Goal: Task Accomplishment & Management: Use online tool/utility

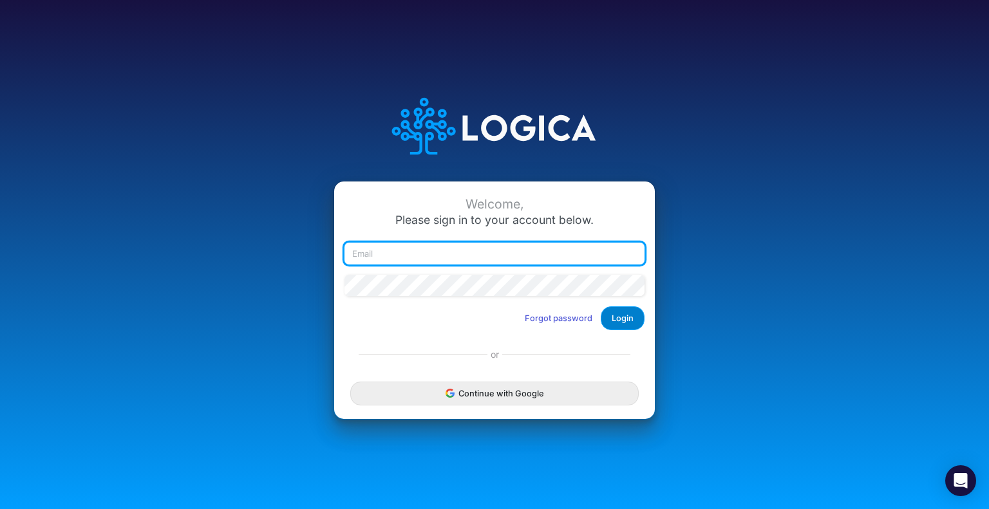
type input "[EMAIL_ADDRESS][DOMAIN_NAME]"
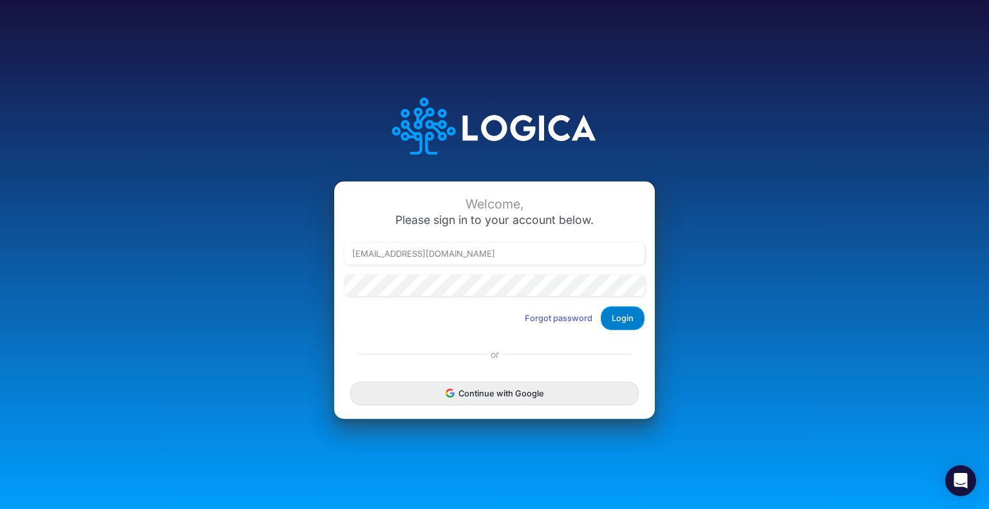
click at [628, 321] on button "Login" at bounding box center [623, 319] width 44 height 24
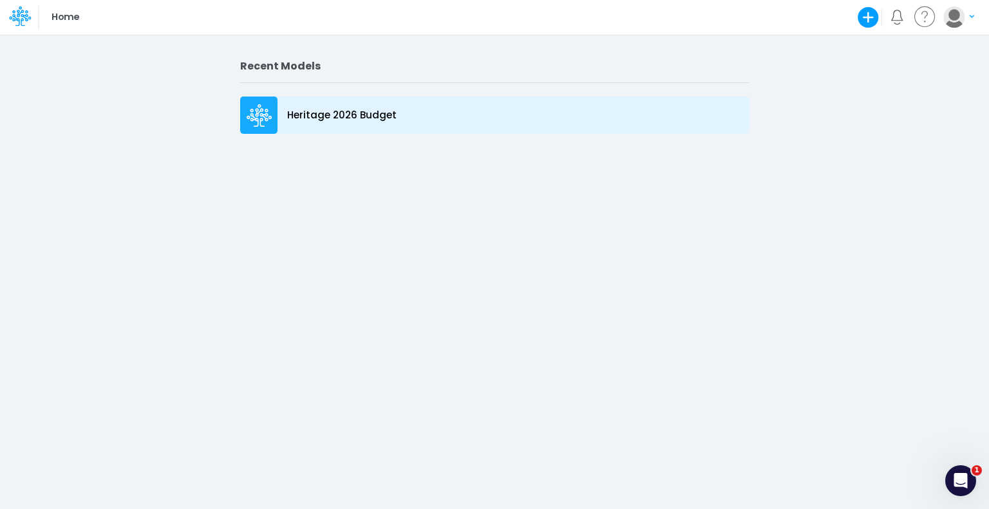
click at [339, 113] on p "Heritage 2026 Budget" at bounding box center [341, 115] width 109 height 15
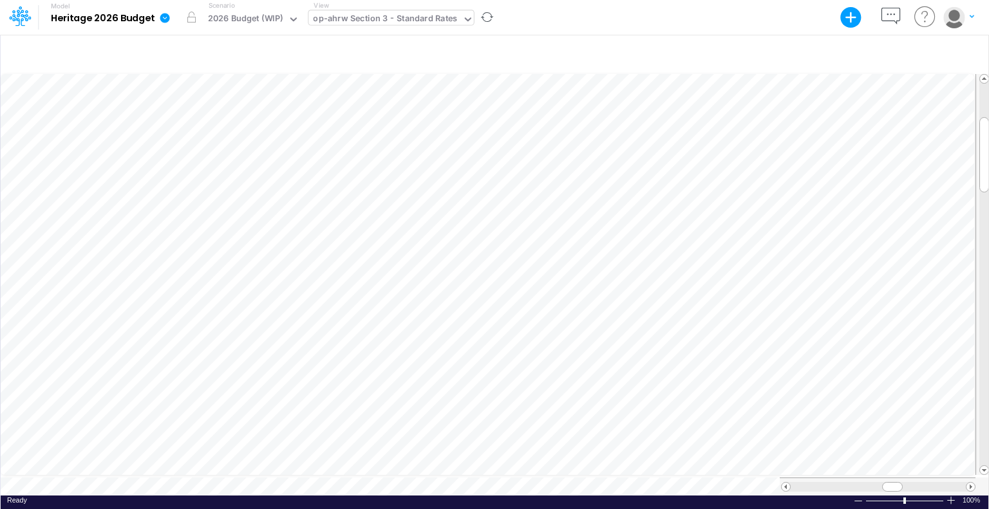
click at [381, 14] on div "op-ahrw Section 3 - Standard Rates" at bounding box center [385, 19] width 144 height 15
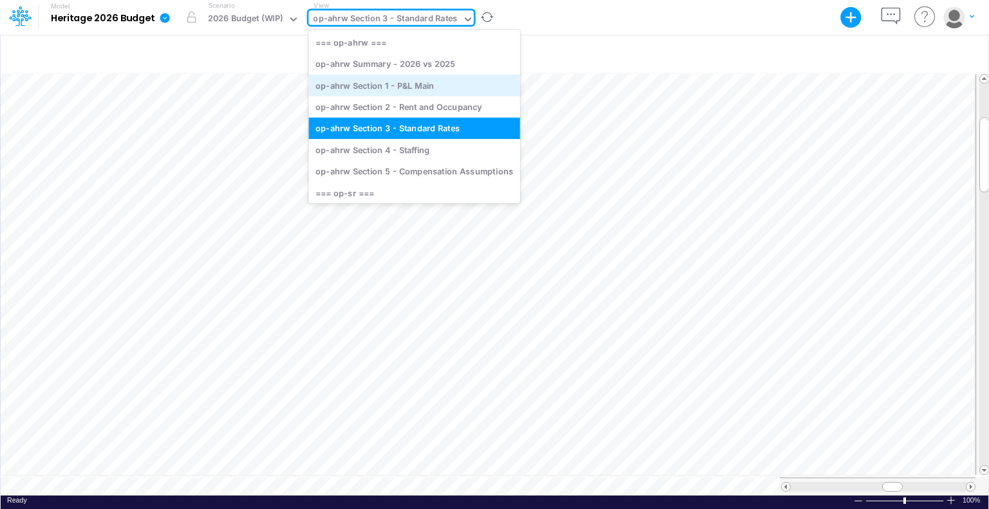
click at [386, 86] on div "op-ahrw Section 1 - P&L Main" at bounding box center [413, 85] width 211 height 21
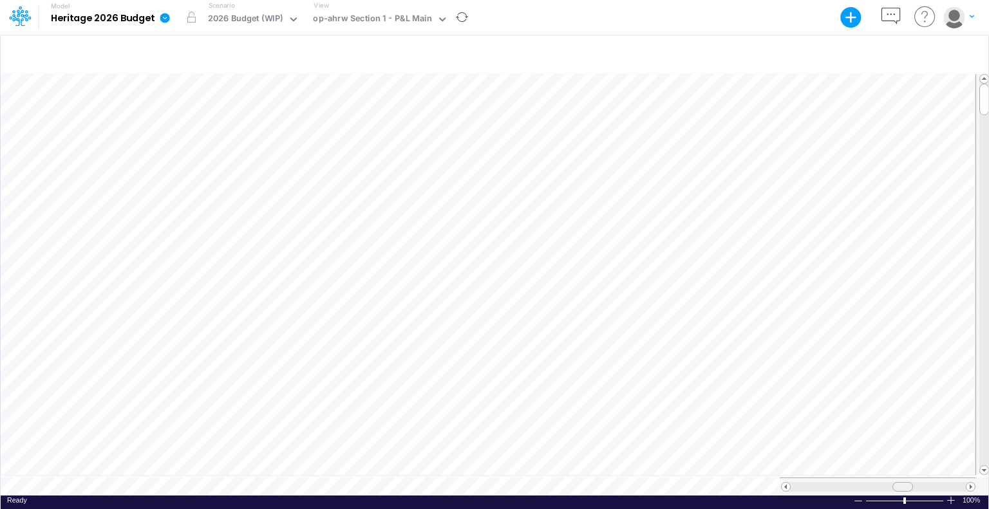
scroll to position [6, 0]
drag, startPoint x: 893, startPoint y: 483, endPoint x: 907, endPoint y: 484, distance: 14.2
click at [907, 484] on span at bounding box center [904, 487] width 8 height 8
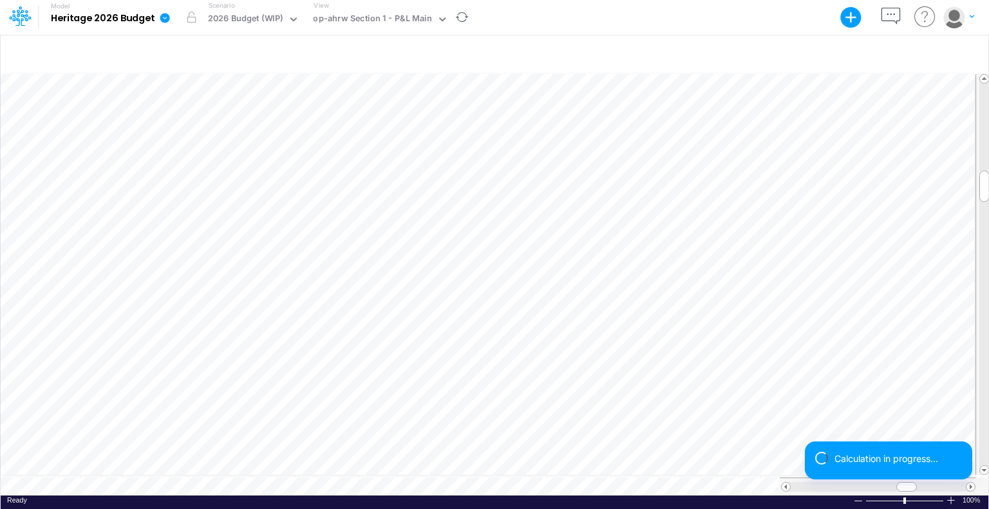
scroll to position [6, 1]
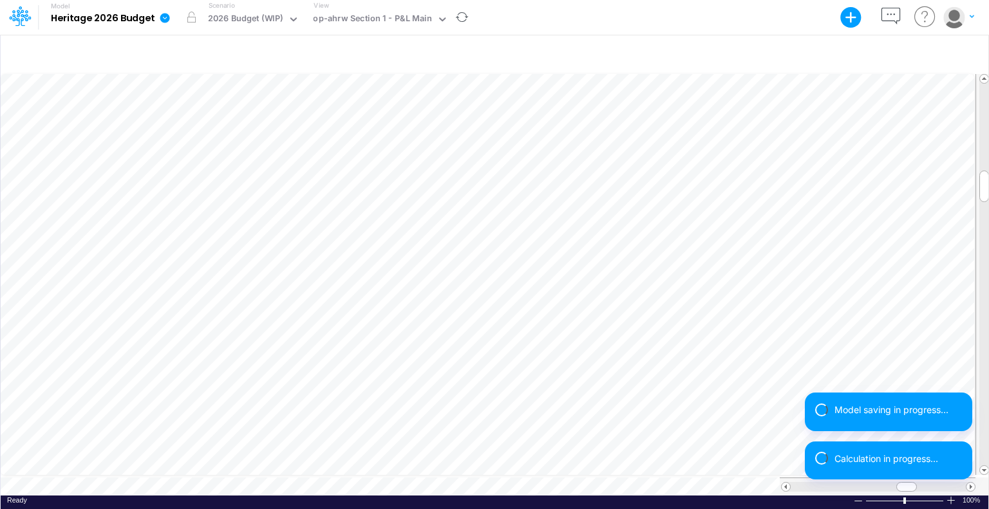
drag, startPoint x: 909, startPoint y: 484, endPoint x: 916, endPoint y: 484, distance: 7.1
click at [916, 484] on div "Model saving in progress... Calculation in progress..." at bounding box center [888, 441] width 167 height 97
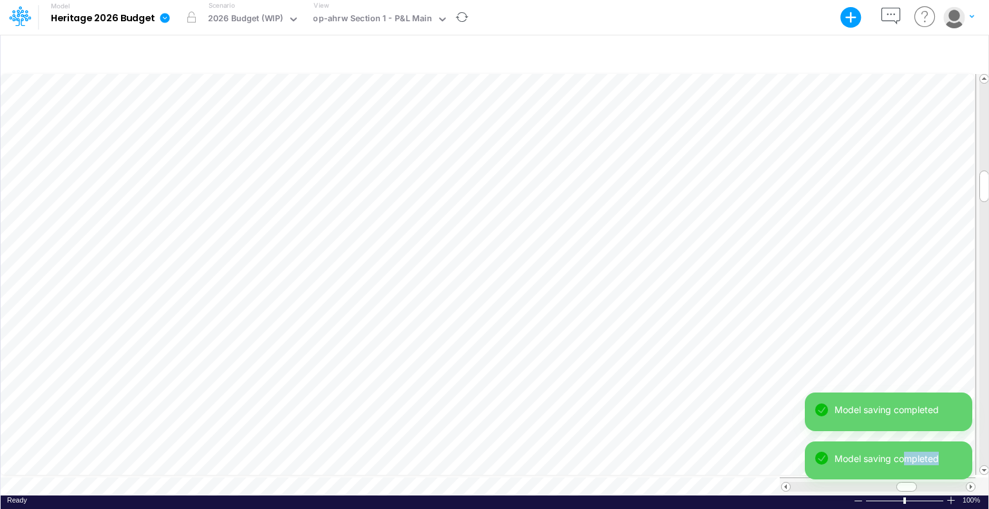
drag, startPoint x: 908, startPoint y: 482, endPoint x: 937, endPoint y: 476, distance: 29.6
click at [937, 476] on div "Model saving completed Model saving completed" at bounding box center [888, 441] width 167 height 97
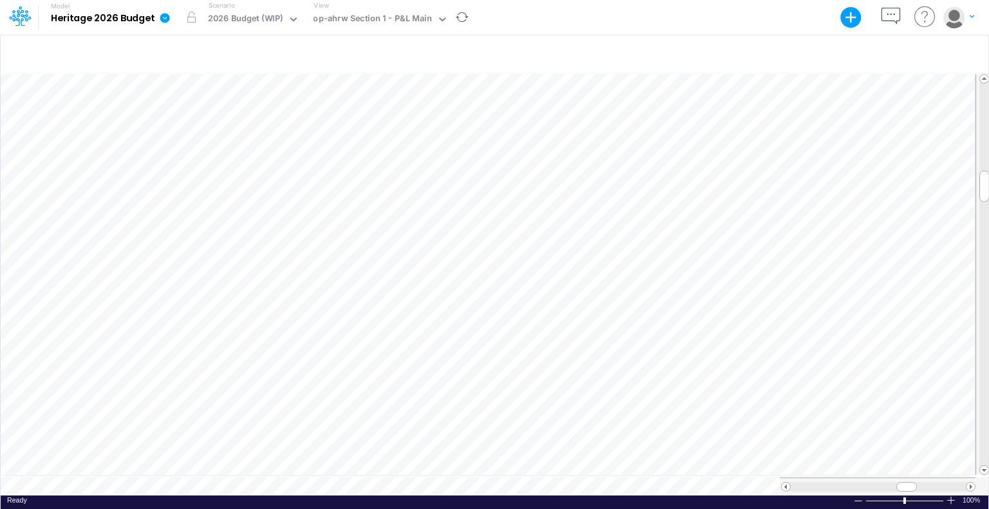
scroll to position [6, 1]
drag, startPoint x: 922, startPoint y: 482, endPoint x: 911, endPoint y: 486, distance: 12.2
click at [911, 486] on div at bounding box center [878, 487] width 196 height 18
drag, startPoint x: 927, startPoint y: 481, endPoint x: 912, endPoint y: 484, distance: 15.2
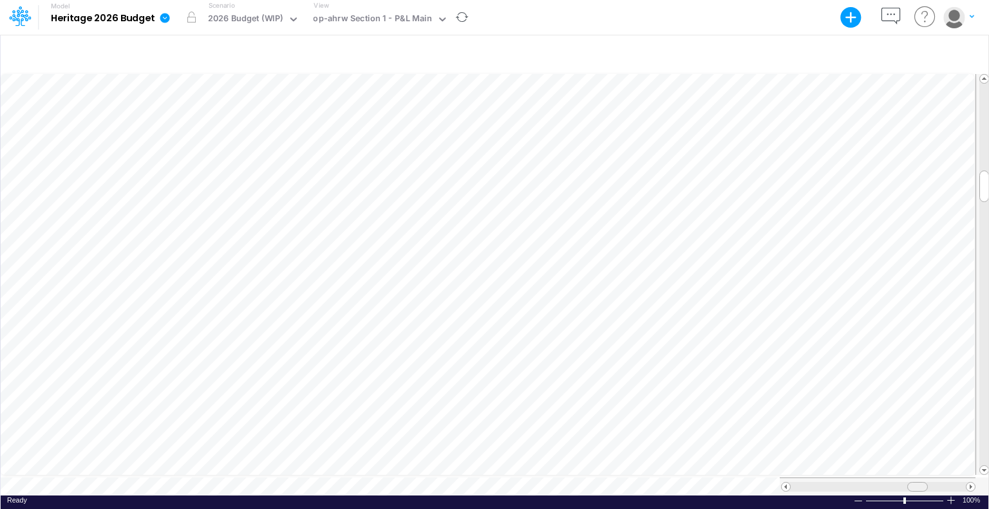
click at [912, 484] on div at bounding box center [917, 487] width 21 height 10
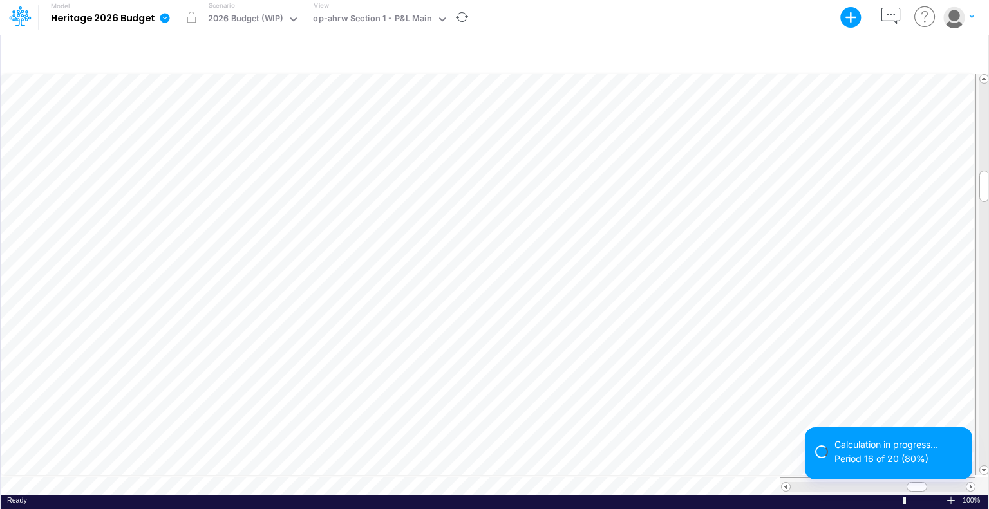
scroll to position [6, 1]
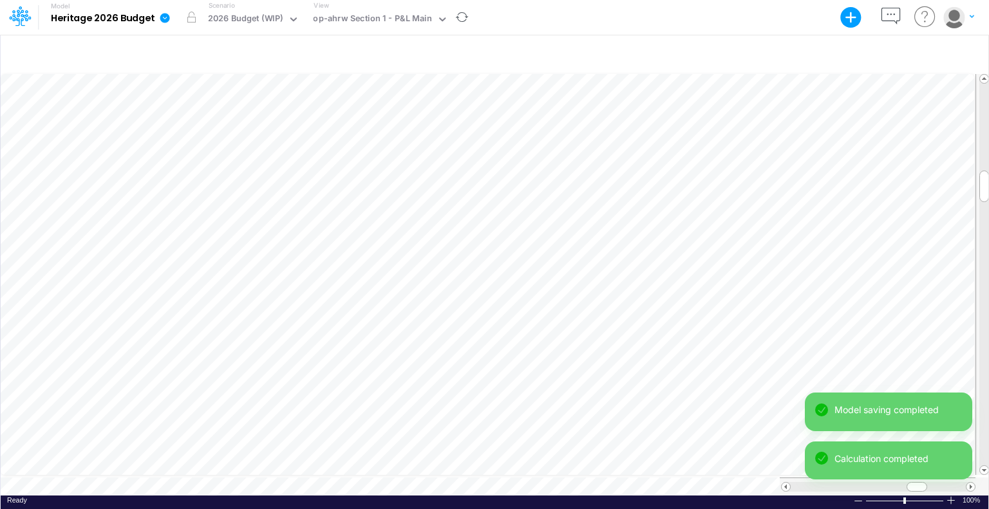
scroll to position [6, 1]
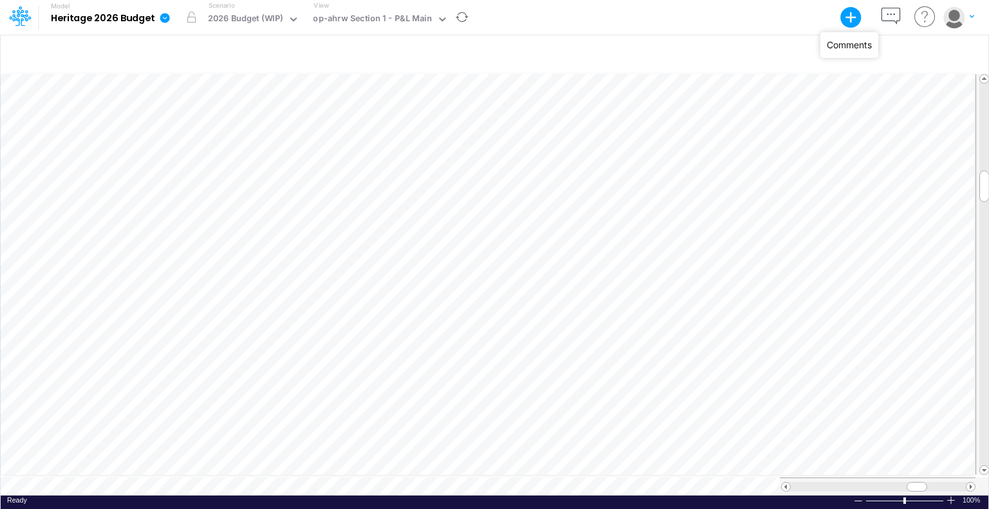
click at [890, 14] on icon "button" at bounding box center [891, 17] width 24 height 24
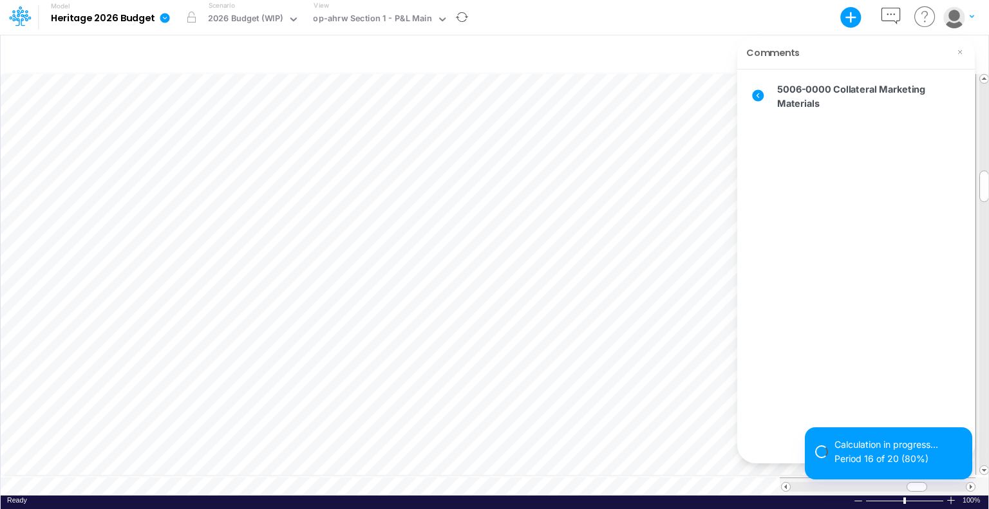
scroll to position [6, 1]
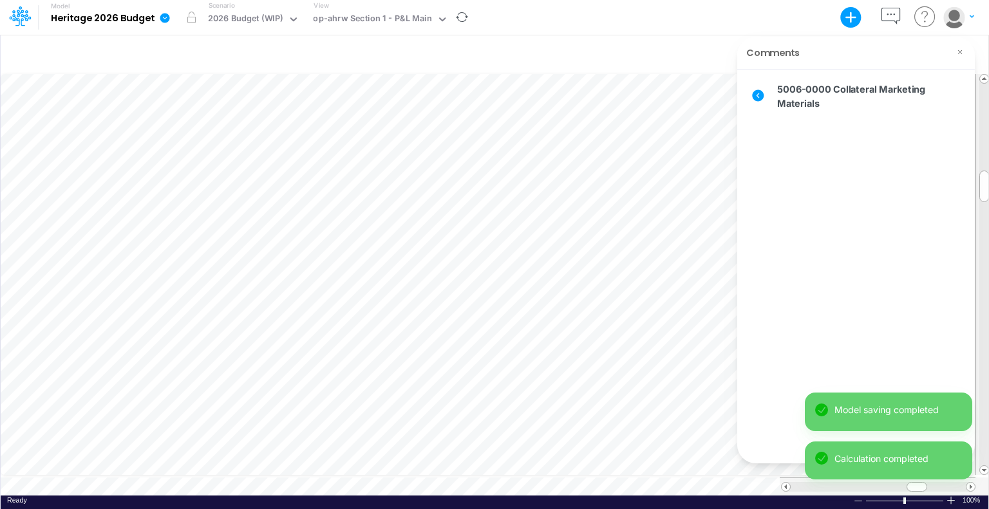
click at [962, 48] on icon at bounding box center [960, 52] width 10 height 10
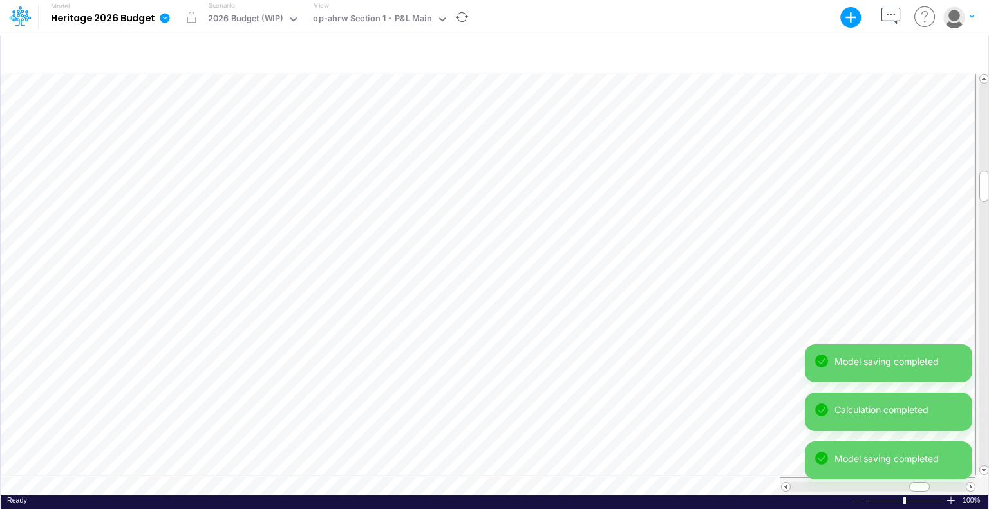
drag, startPoint x: 920, startPoint y: 484, endPoint x: 947, endPoint y: 482, distance: 26.5
click at [947, 482] on div "Model saving completed Calculation completed Model saving completed" at bounding box center [888, 418] width 167 height 146
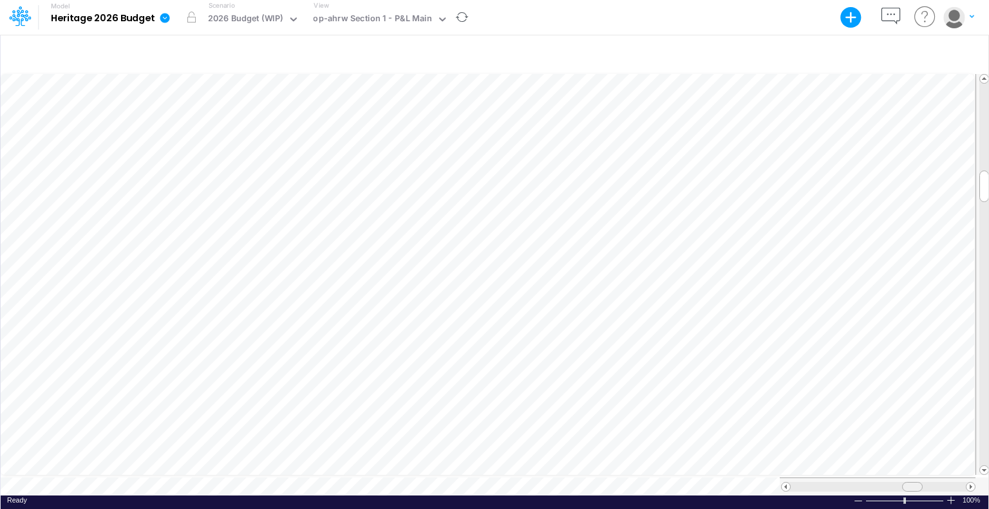
drag, startPoint x: 937, startPoint y: 480, endPoint x: 914, endPoint y: 490, distance: 24.5
click at [914, 490] on div "Paste Cut Copy AutoFill 4976.538207660284 Ready 100% Sum: null Max: null Min: n…" at bounding box center [495, 284] width 988 height 424
drag, startPoint x: 909, startPoint y: 479, endPoint x: 896, endPoint y: 480, distance: 12.9
click at [896, 483] on span at bounding box center [899, 487] width 8 height 8
click at [30, 48] on div at bounding box center [495, 54] width 988 height 36
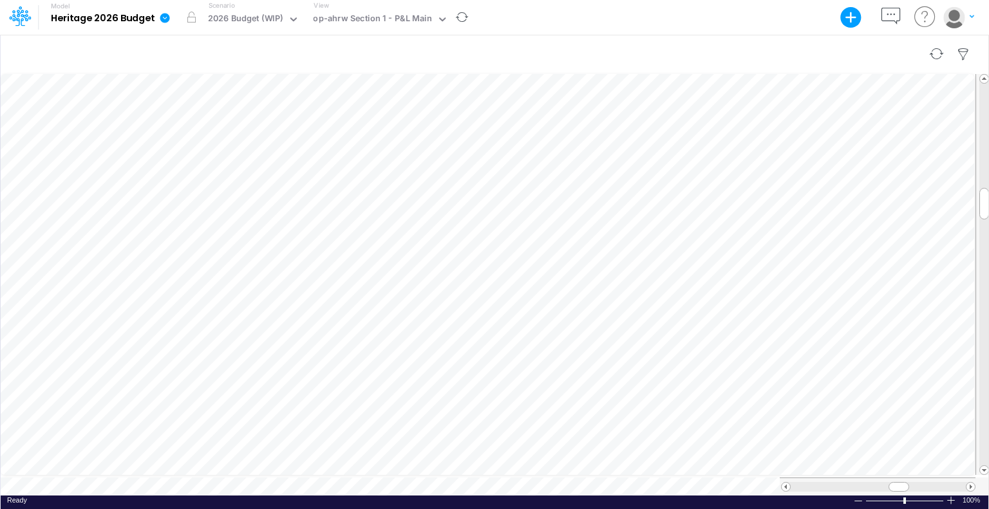
scroll to position [6, 1]
drag, startPoint x: 899, startPoint y: 483, endPoint x: 909, endPoint y: 484, distance: 9.7
click at [909, 484] on span at bounding box center [908, 487] width 8 height 8
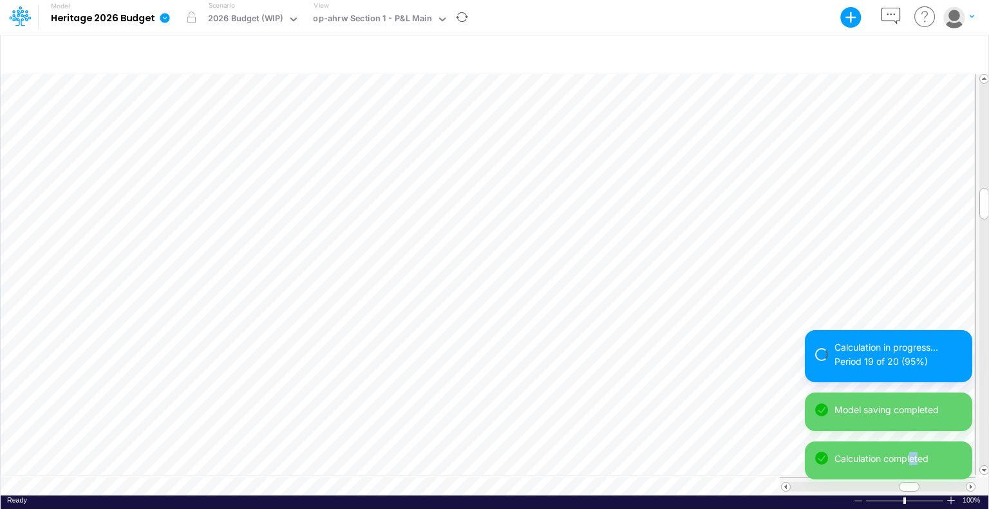
drag, startPoint x: 912, startPoint y: 484, endPoint x: 933, endPoint y: 485, distance: 20.6
click at [933, 485] on div "Calculation in progress... Period 19 of 20 (95%) Model saving completed Calcula…" at bounding box center [888, 410] width 167 height 160
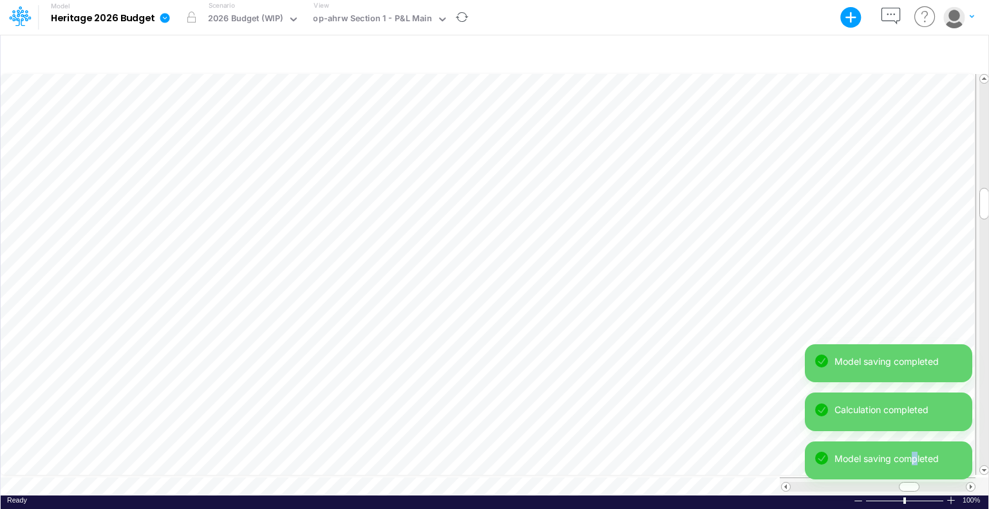
click at [918, 479] on div "Model saving completed" at bounding box center [888, 461] width 167 height 39
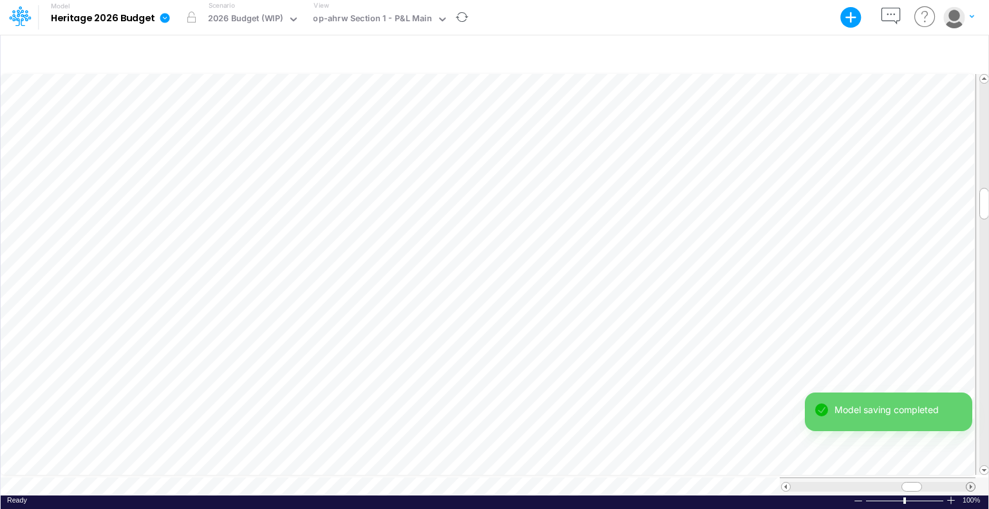
click at [972, 483] on span at bounding box center [971, 487] width 8 height 8
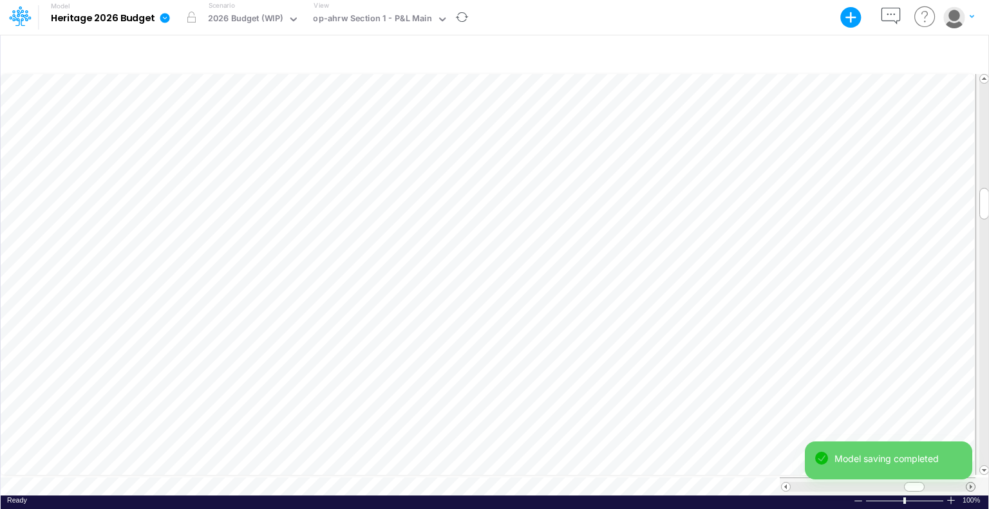
click at [972, 483] on span at bounding box center [971, 487] width 8 height 8
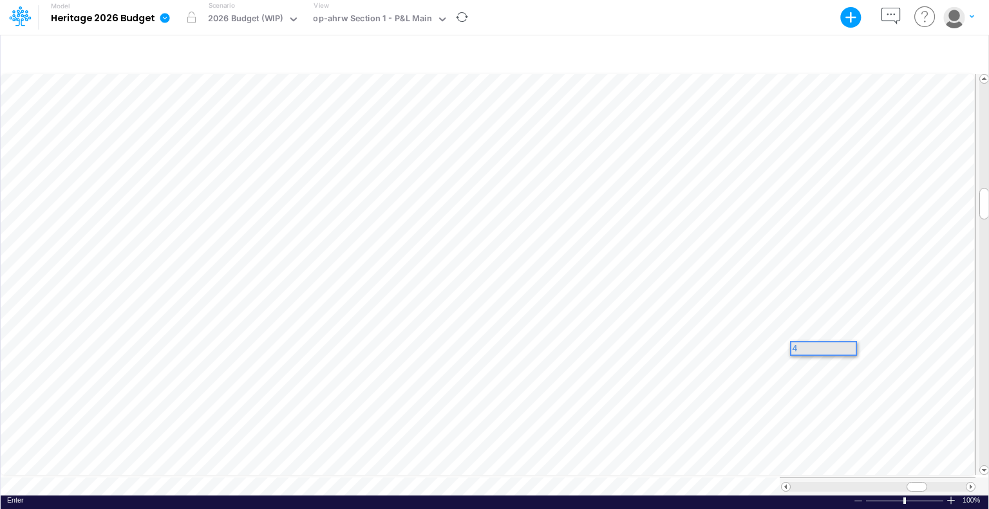
scroll to position [0, 0]
click at [974, 483] on span at bounding box center [971, 487] width 8 height 8
click at [976, 478] on div at bounding box center [983, 487] width 14 height 18
click at [967, 483] on span at bounding box center [971, 487] width 8 height 8
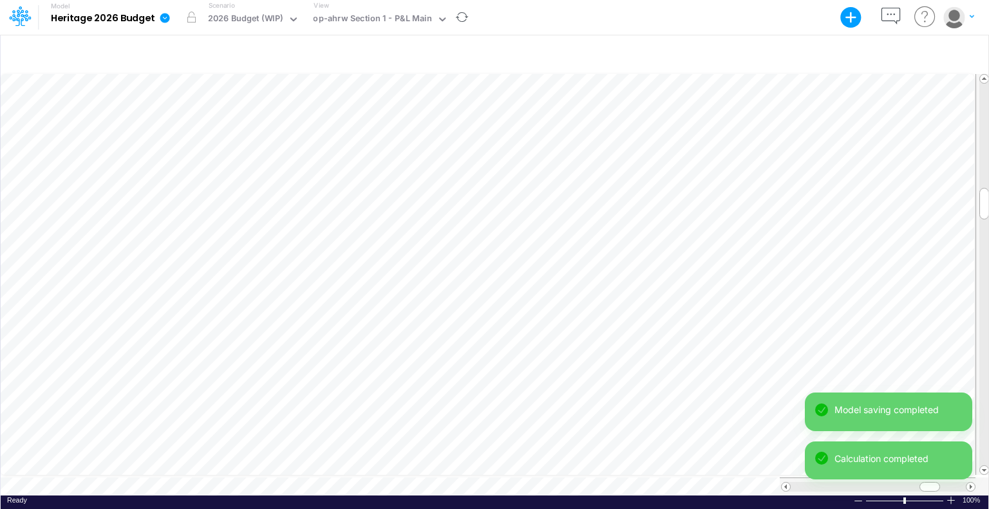
scroll to position [6, 1]
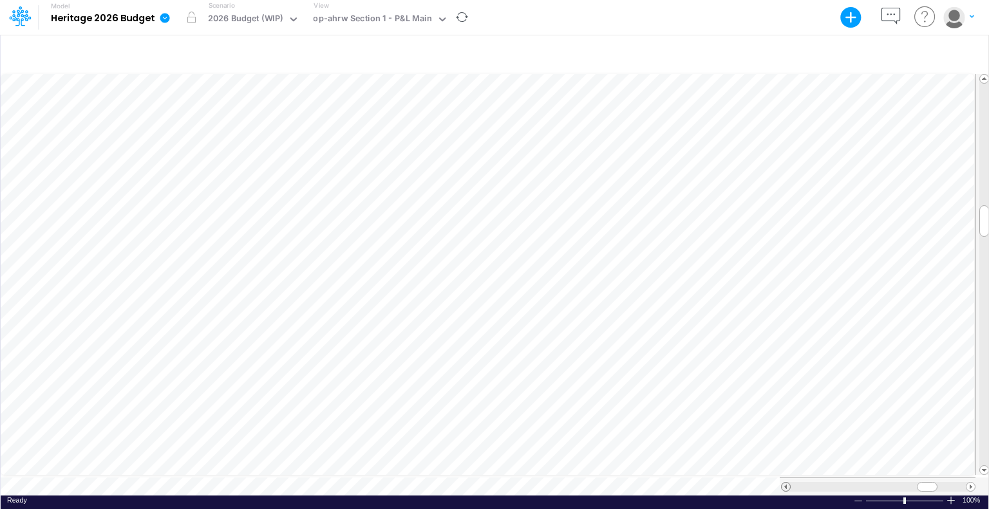
click at [784, 483] on span at bounding box center [786, 487] width 8 height 8
click at [785, 483] on span at bounding box center [786, 487] width 8 height 8
click at [788, 486] on div at bounding box center [878, 487] width 196 height 18
click at [786, 483] on span at bounding box center [786, 487] width 8 height 8
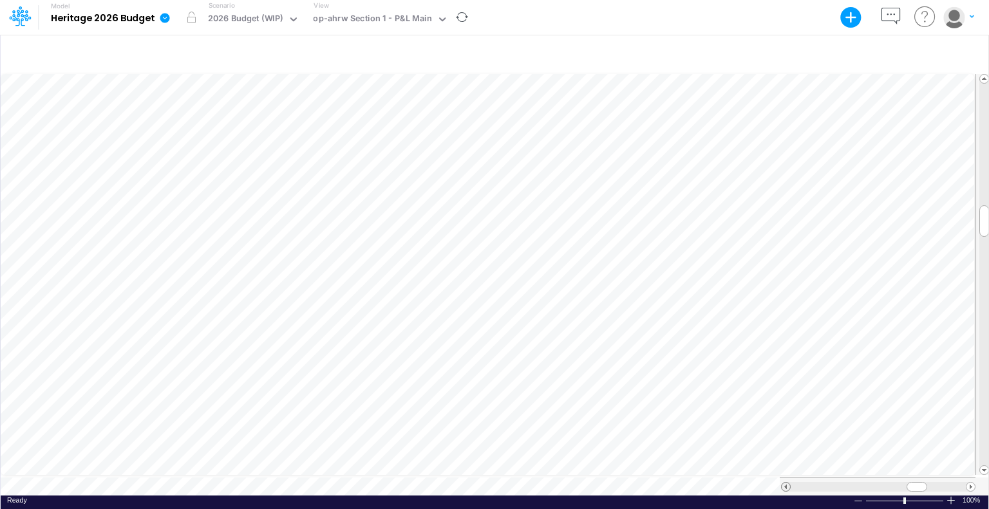
click at [786, 483] on span at bounding box center [786, 487] width 8 height 8
click at [50, 36] on div at bounding box center [495, 54] width 988 height 36
click at [786, 483] on span at bounding box center [786, 487] width 8 height 8
click at [784, 484] on span at bounding box center [786, 487] width 8 height 8
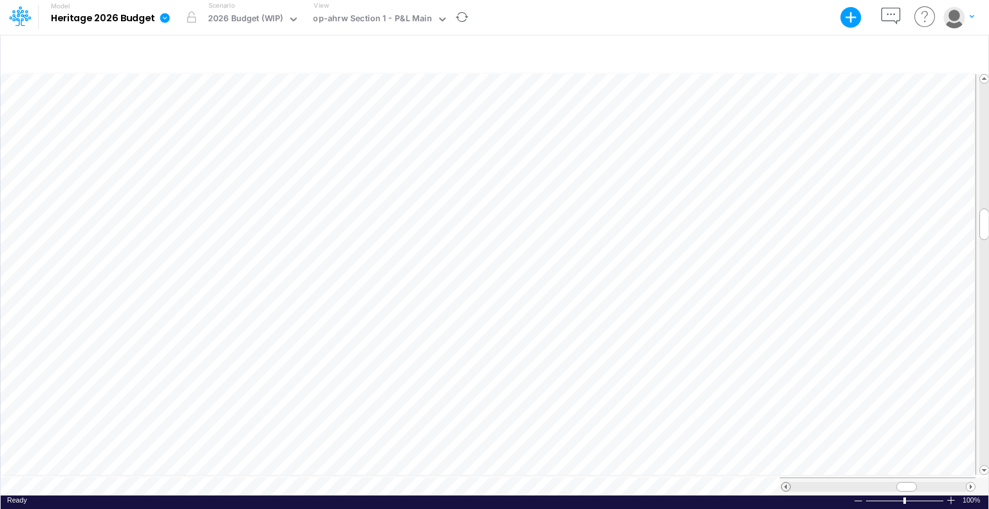
click at [784, 484] on span at bounding box center [786, 487] width 8 height 8
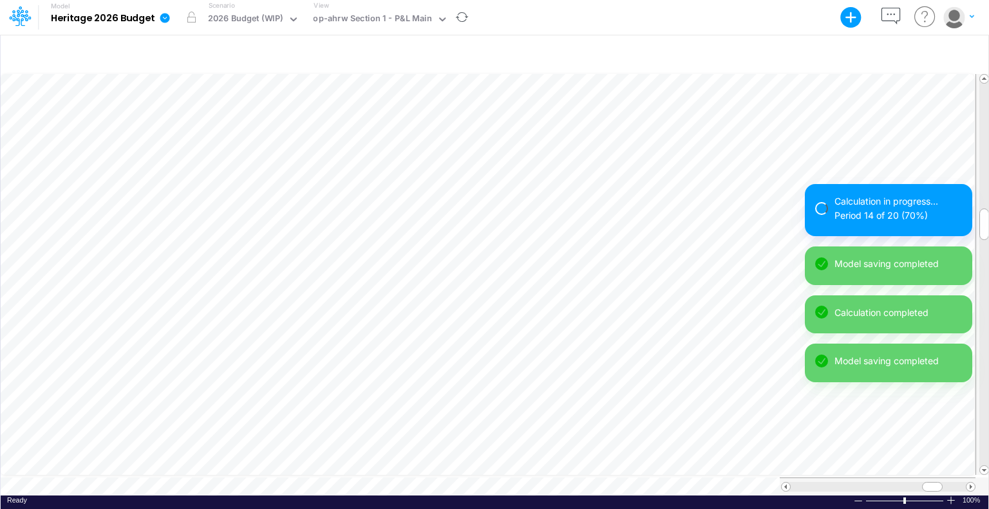
scroll to position [6, 1]
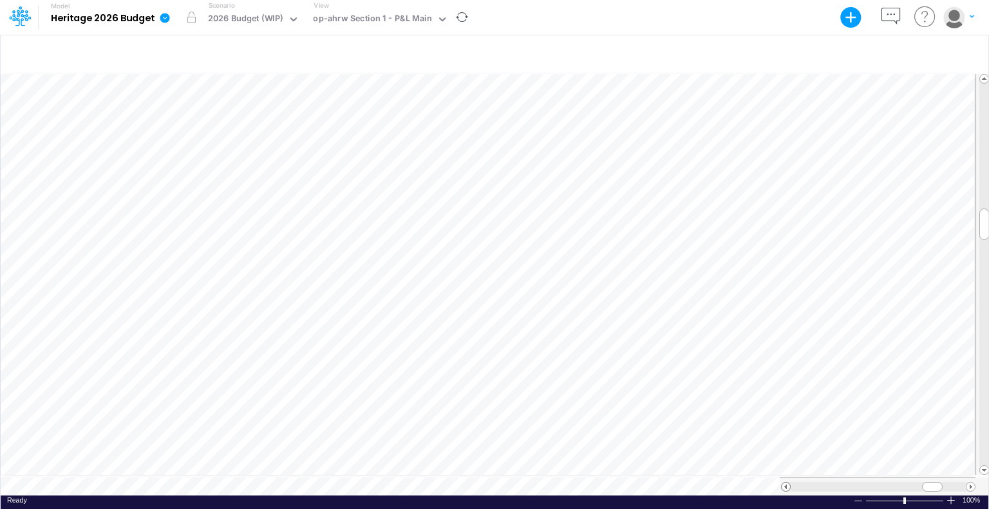
click at [785, 483] on span at bounding box center [786, 487] width 8 height 8
click at [786, 483] on span at bounding box center [786, 487] width 8 height 8
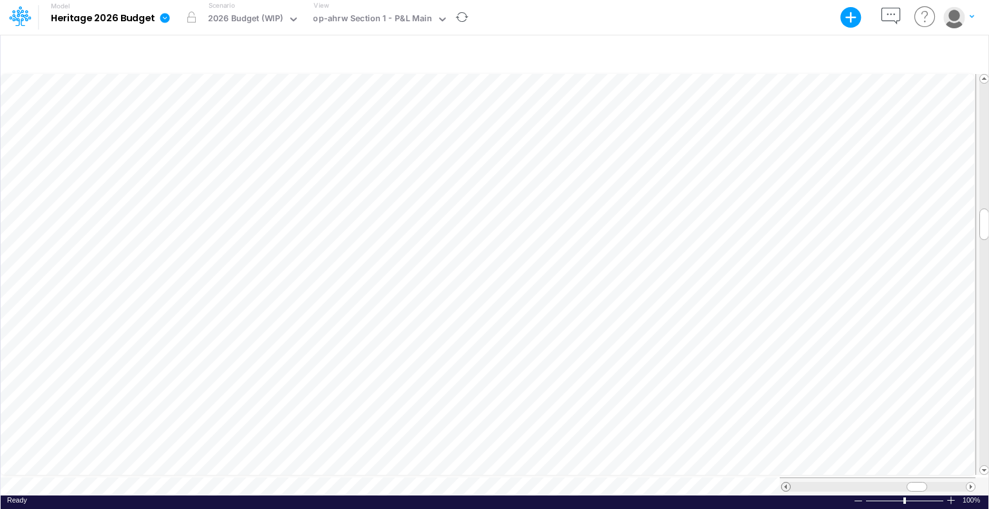
click at [786, 483] on span at bounding box center [786, 487] width 8 height 8
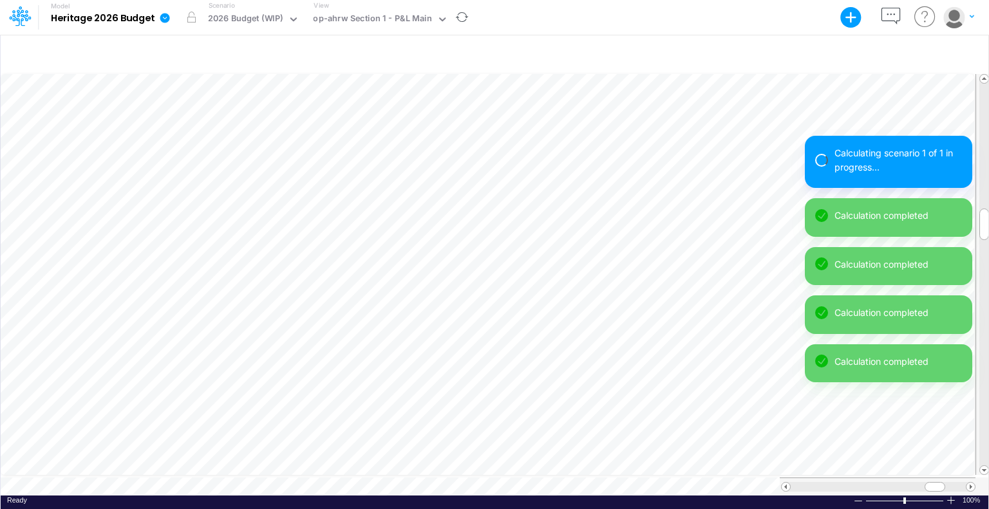
scroll to position [6, 1]
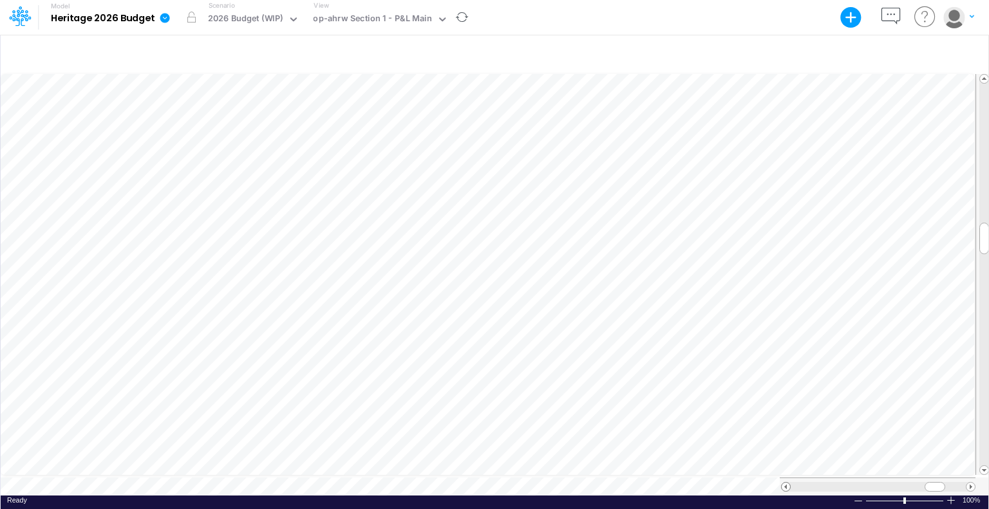
click at [784, 483] on span at bounding box center [786, 487] width 8 height 8
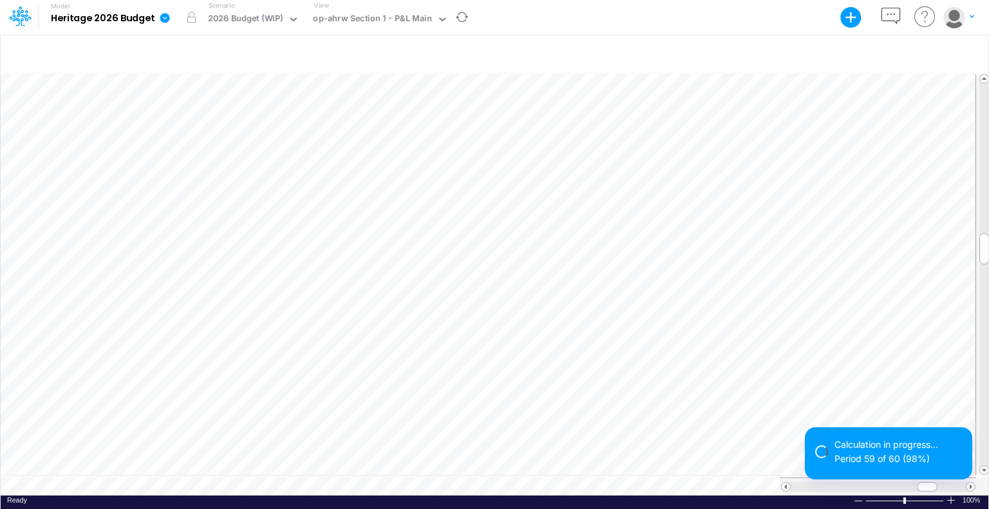
scroll to position [6, 1]
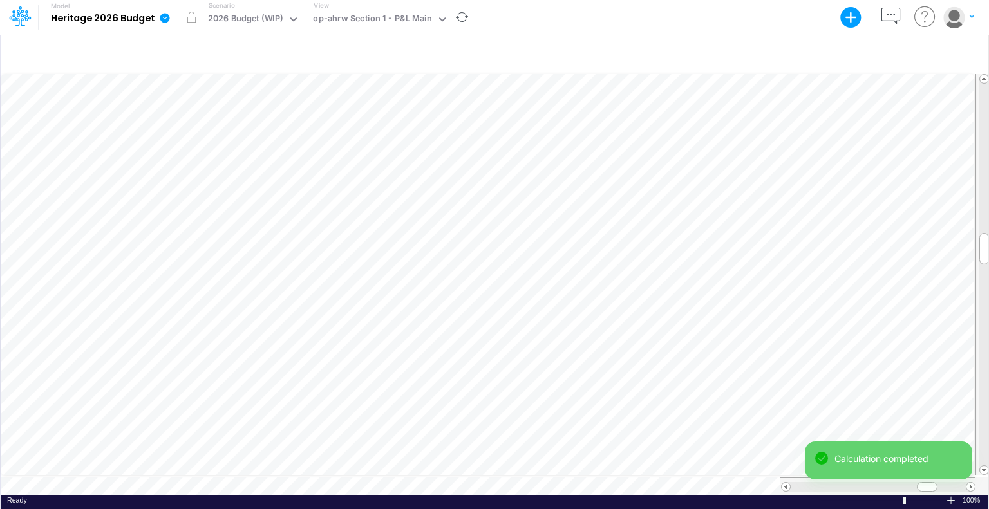
click at [890, 17] on icon "button" at bounding box center [891, 17] width 24 height 24
click at [956, 48] on icon at bounding box center [960, 52] width 10 height 10
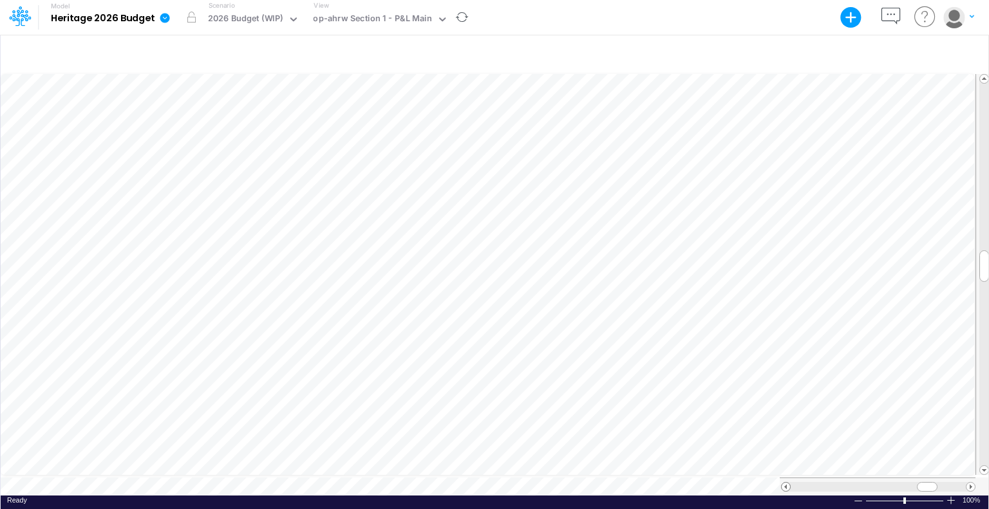
click at [782, 485] on span at bounding box center [786, 487] width 8 height 8
click at [970, 483] on span at bounding box center [971, 487] width 8 height 8
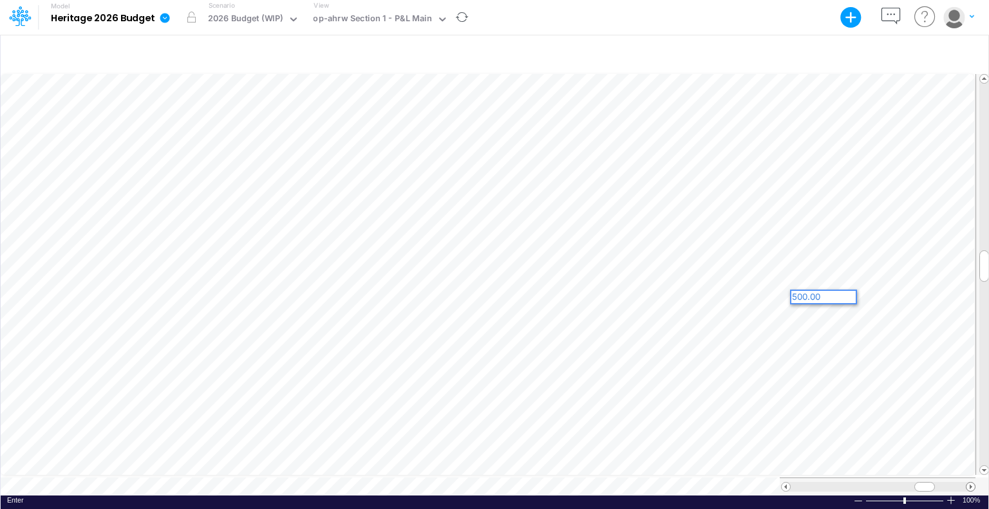
click at [970, 483] on span at bounding box center [971, 487] width 8 height 8
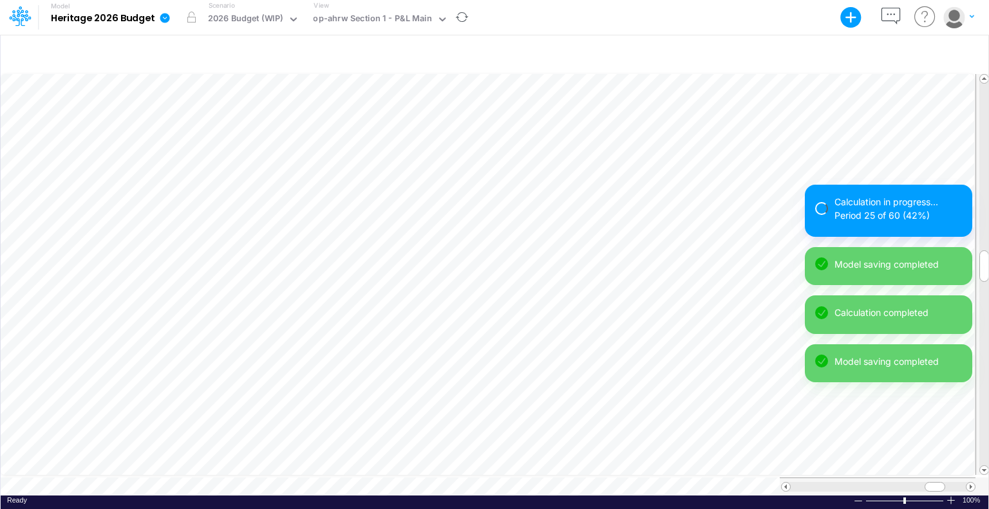
scroll to position [6, 1]
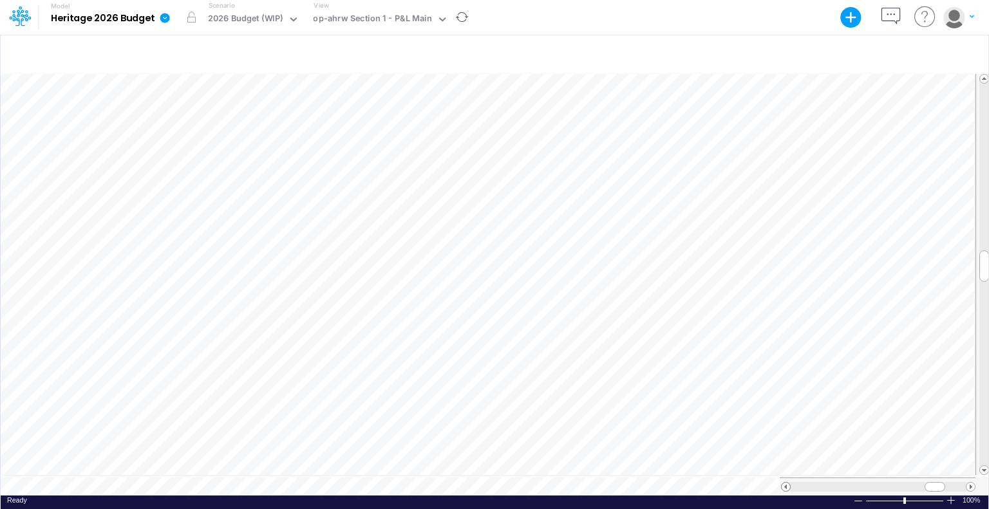
click at [782, 483] on span at bounding box center [786, 487] width 8 height 8
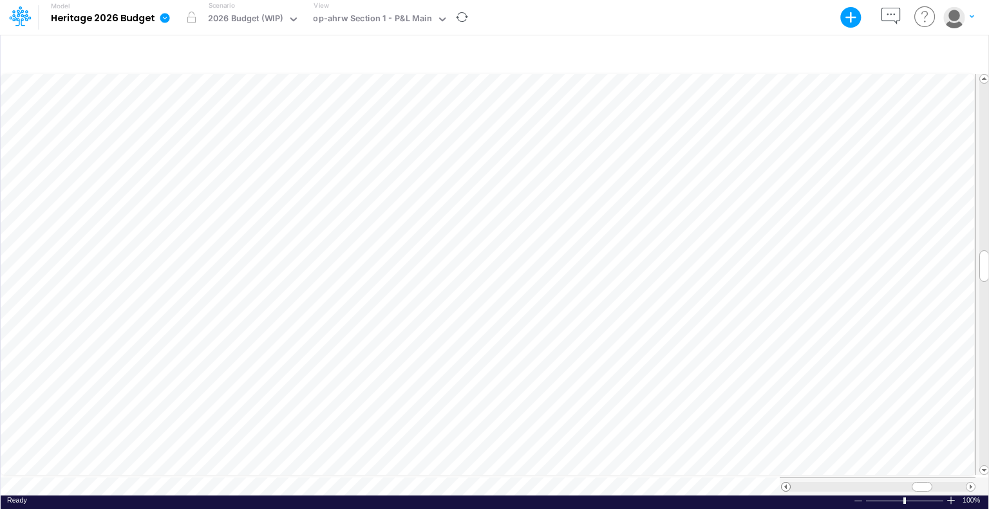
click at [782, 483] on span at bounding box center [786, 487] width 8 height 8
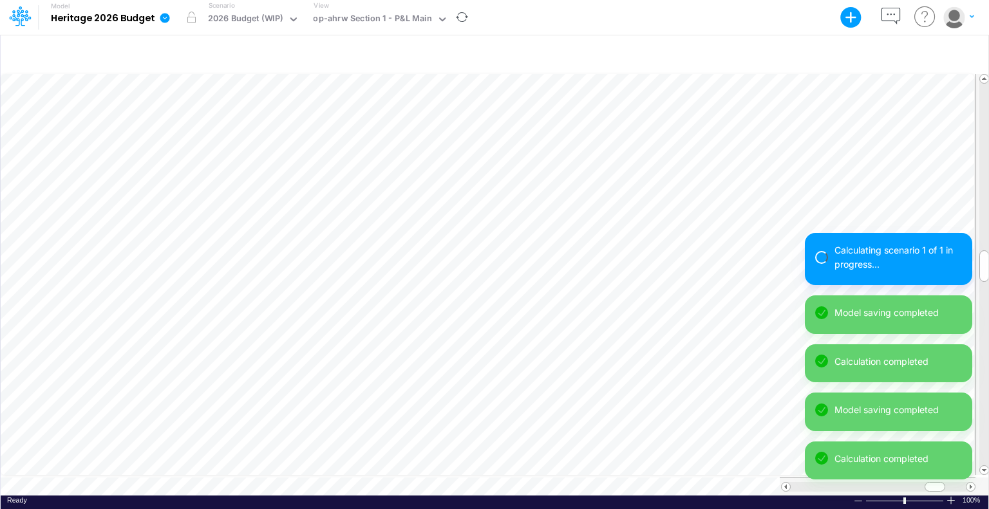
scroll to position [6, 1]
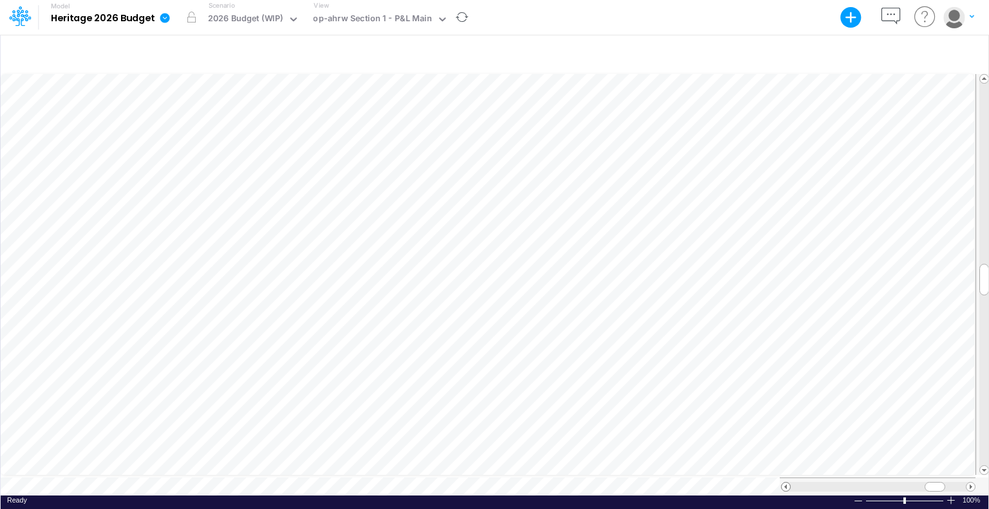
click at [785, 483] on span at bounding box center [786, 487] width 8 height 8
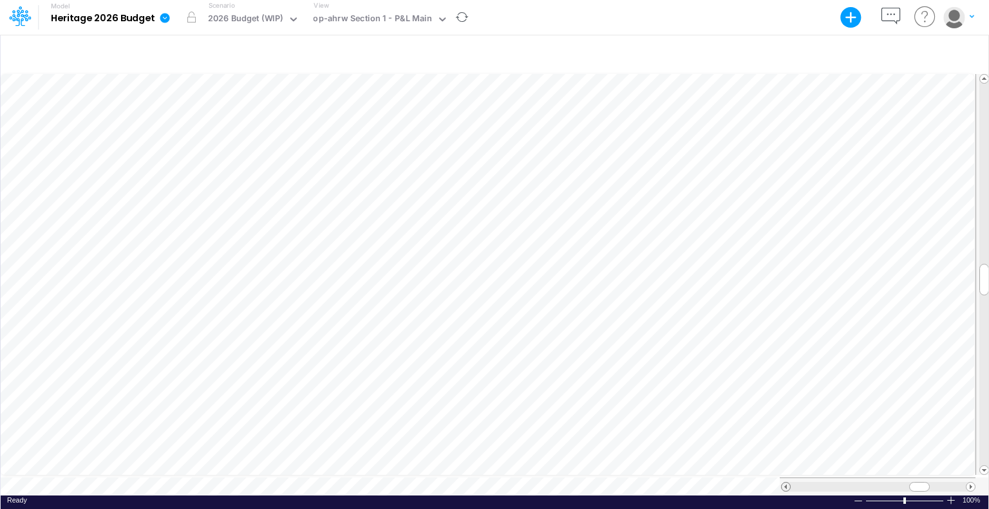
click at [785, 483] on span at bounding box center [786, 487] width 8 height 8
click at [786, 483] on span at bounding box center [786, 487] width 8 height 8
click at [895, 15] on icon "button" at bounding box center [891, 17] width 24 height 24
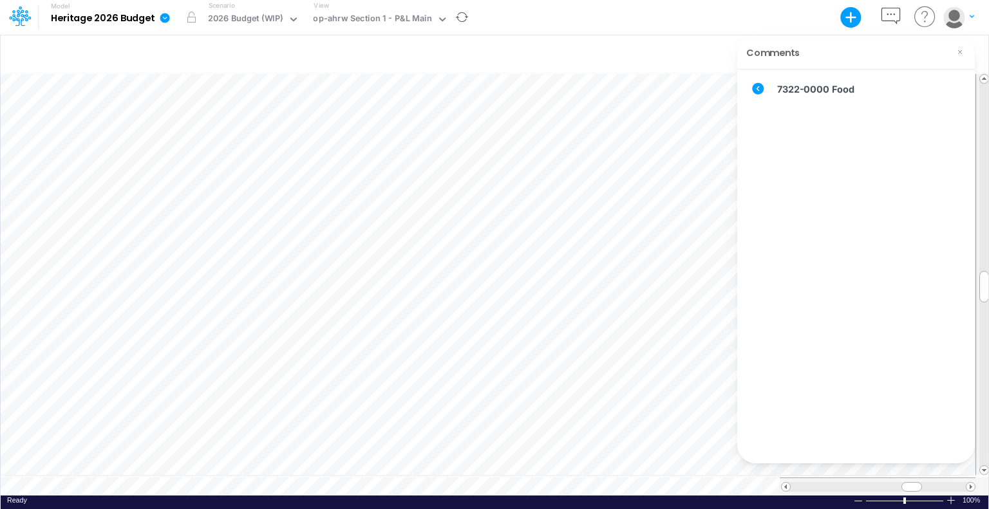
click at [592, 57] on div at bounding box center [495, 54] width 988 height 36
click at [958, 53] on icon at bounding box center [960, 52] width 10 height 10
click at [789, 483] on span at bounding box center [786, 487] width 8 height 8
click at [892, 10] on icon "button" at bounding box center [891, 17] width 24 height 24
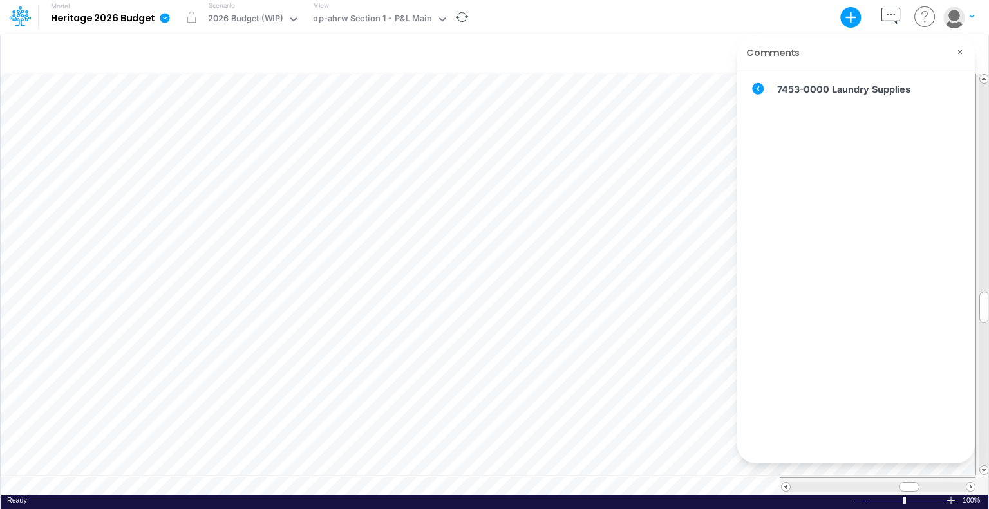
click at [961, 52] on icon at bounding box center [960, 52] width 10 height 10
click at [62, 54] on div at bounding box center [495, 54] width 988 height 36
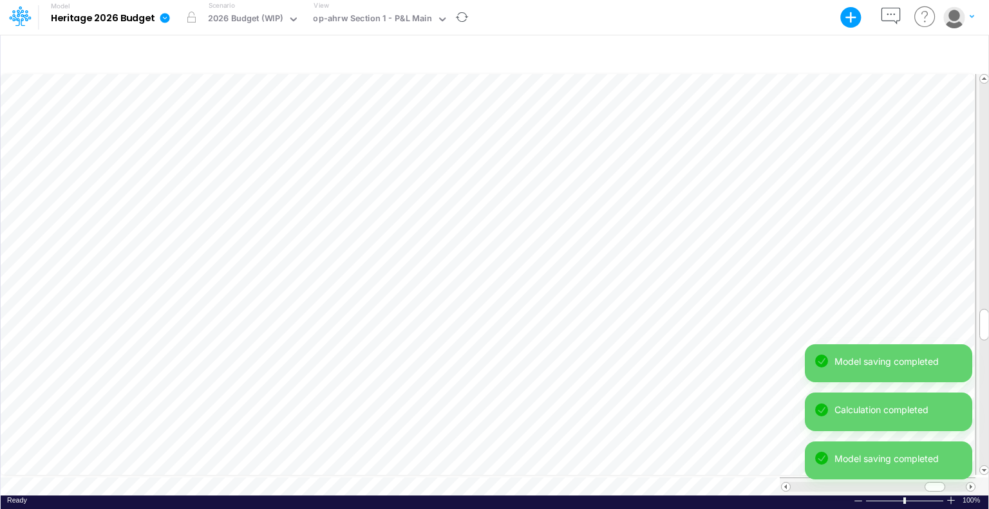
scroll to position [6, 1]
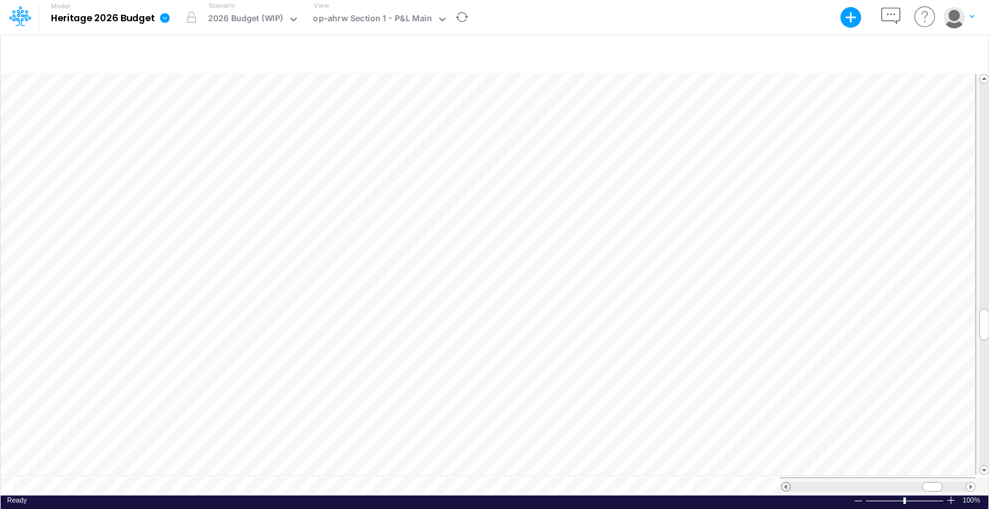
click at [786, 483] on span at bounding box center [786, 487] width 8 height 8
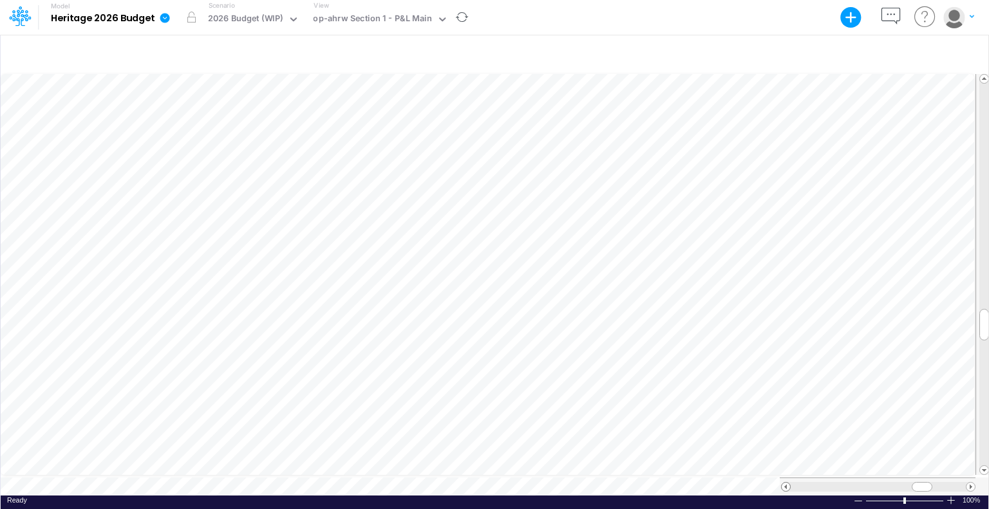
click at [786, 483] on span at bounding box center [786, 487] width 8 height 8
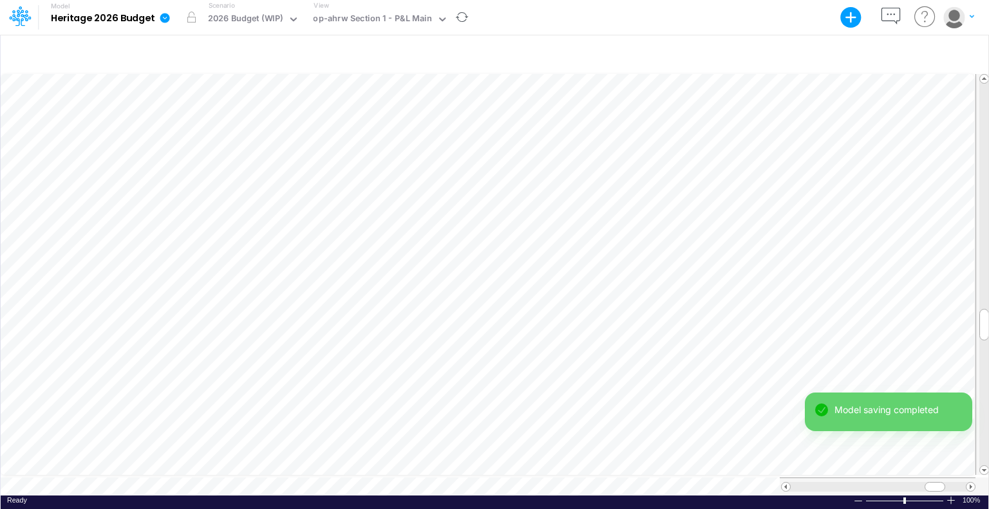
scroll to position [6, 1]
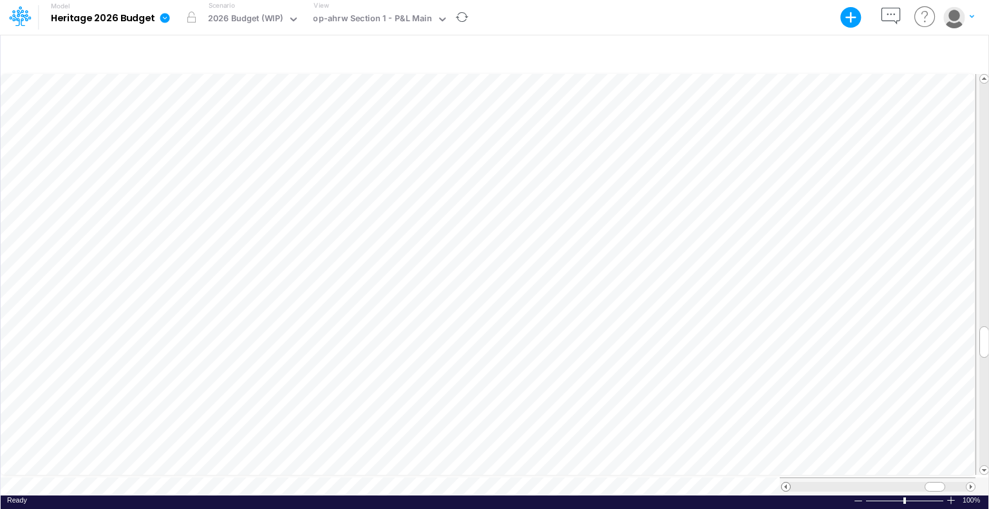
click at [786, 483] on span at bounding box center [786, 487] width 8 height 8
click at [788, 483] on span at bounding box center [786, 487] width 8 height 8
click at [784, 483] on span at bounding box center [786, 487] width 8 height 8
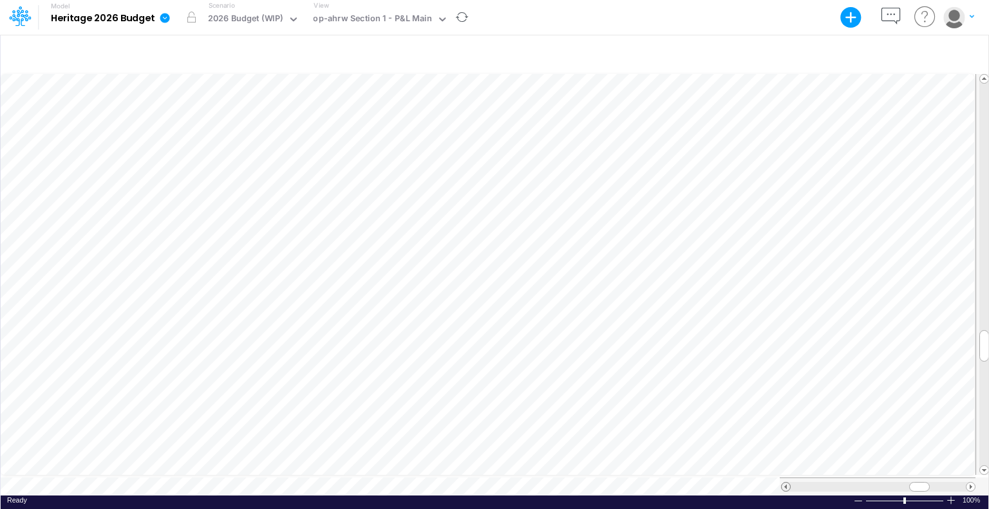
click at [784, 483] on span at bounding box center [786, 487] width 8 height 8
click at [786, 483] on span at bounding box center [786, 487] width 8 height 8
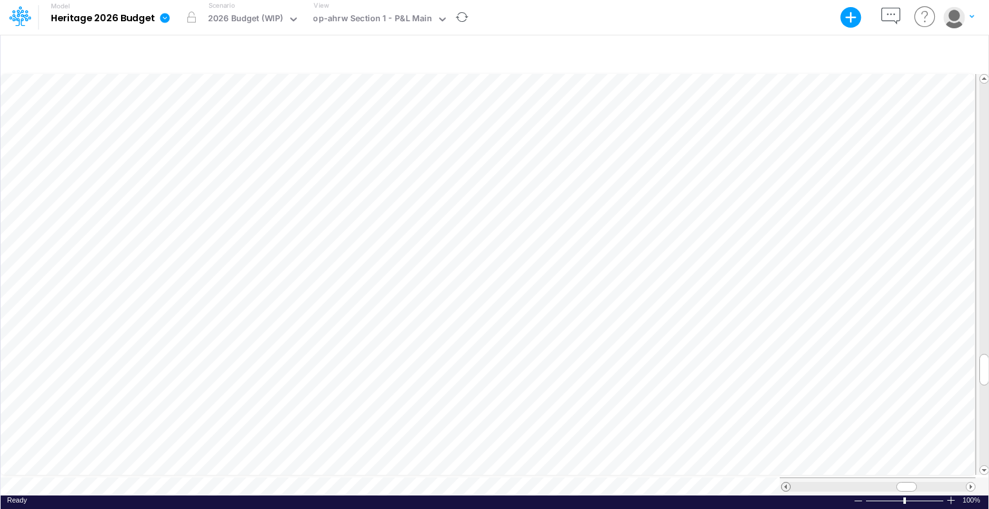
click at [786, 483] on span at bounding box center [786, 487] width 8 height 8
click at [969, 483] on span at bounding box center [971, 487] width 8 height 8
drag, startPoint x: 916, startPoint y: 484, endPoint x: 923, endPoint y: 482, distance: 6.6
click at [923, 482] on div at bounding box center [918, 487] width 21 height 10
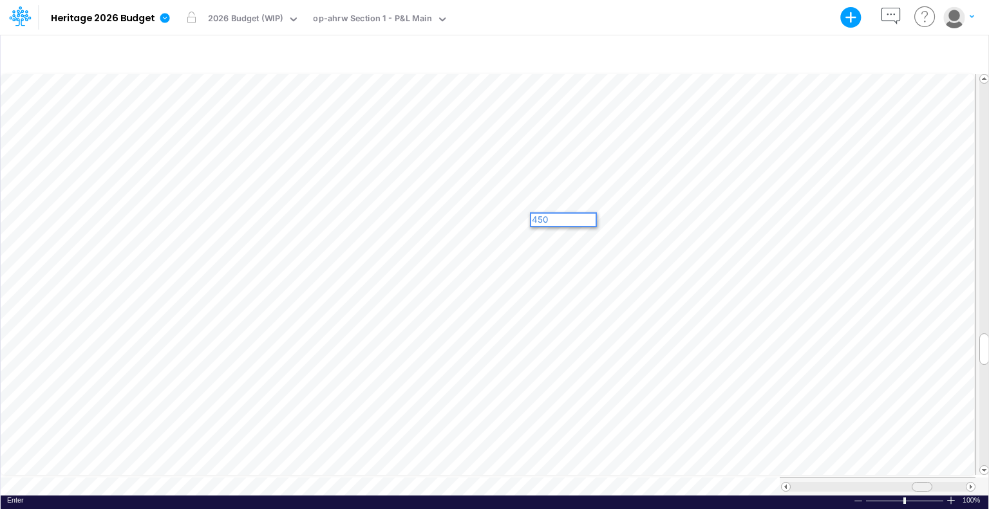
click at [925, 483] on span at bounding box center [922, 487] width 8 height 8
click at [783, 483] on span at bounding box center [786, 487] width 8 height 8
click at [782, 483] on span at bounding box center [786, 487] width 8 height 8
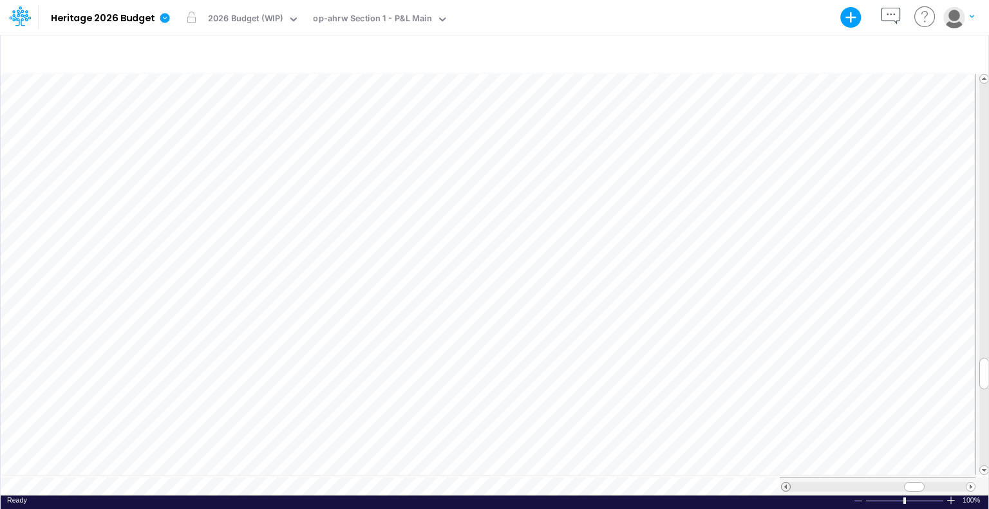
click at [782, 483] on span at bounding box center [786, 487] width 8 height 8
click at [972, 483] on span at bounding box center [971, 487] width 8 height 8
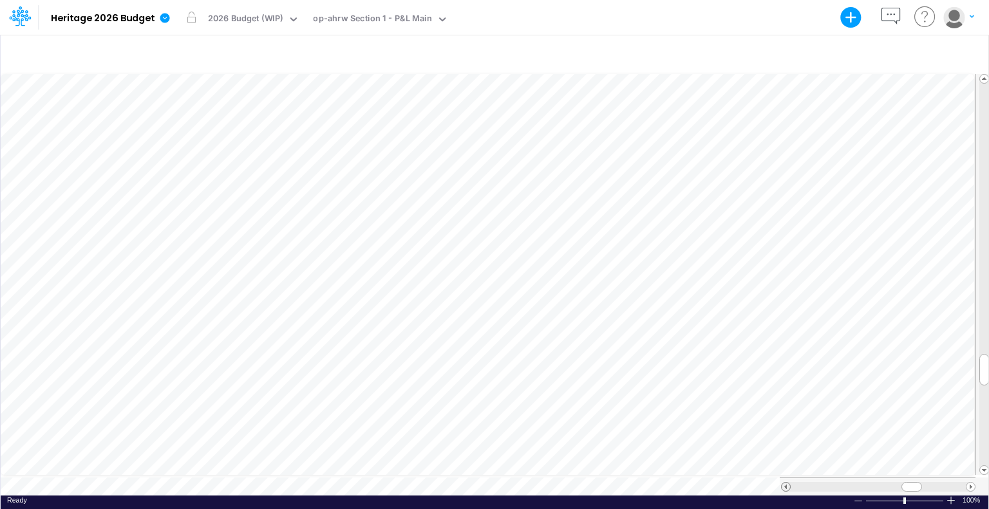
click at [786, 483] on span at bounding box center [786, 487] width 8 height 8
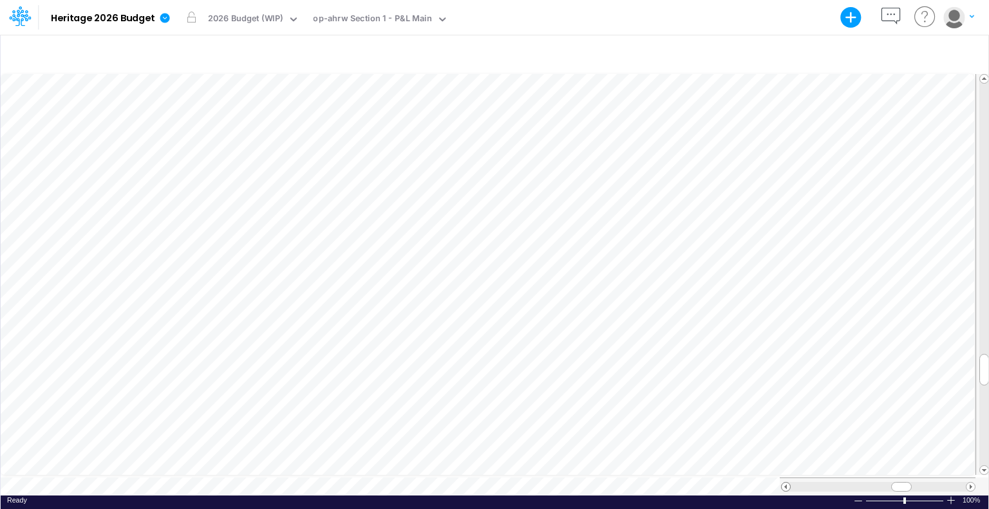
click at [788, 483] on span at bounding box center [786, 487] width 8 height 8
click at [971, 483] on span at bounding box center [971, 487] width 8 height 8
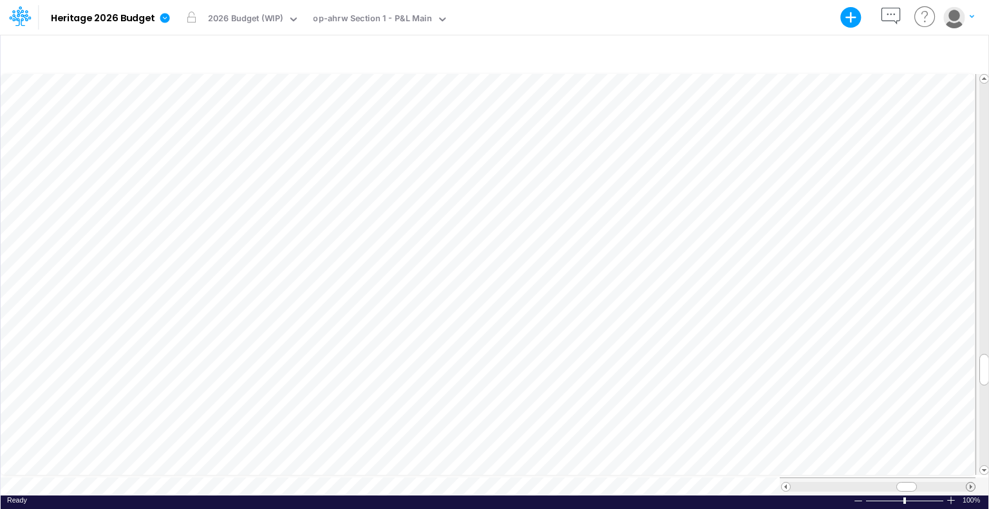
click at [971, 483] on span at bounding box center [971, 487] width 8 height 8
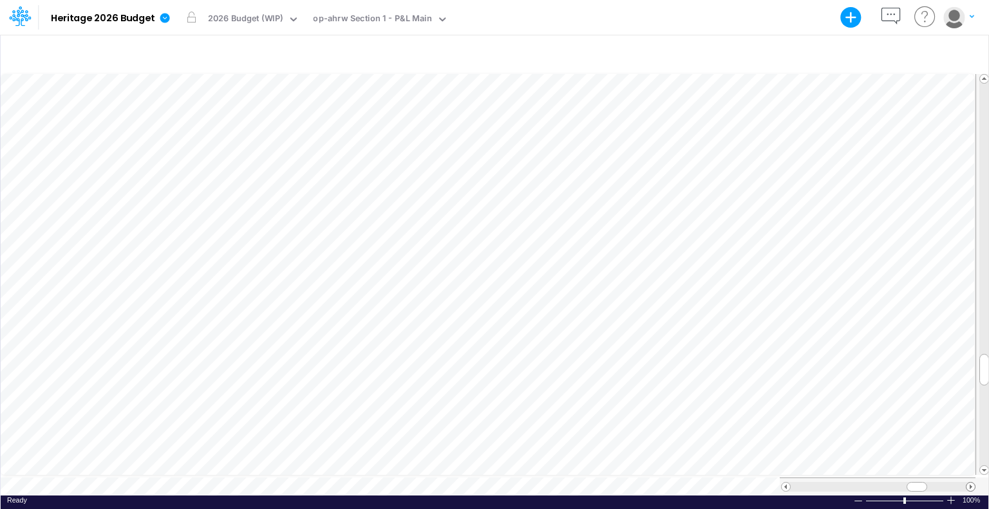
click at [971, 483] on span at bounding box center [971, 487] width 8 height 8
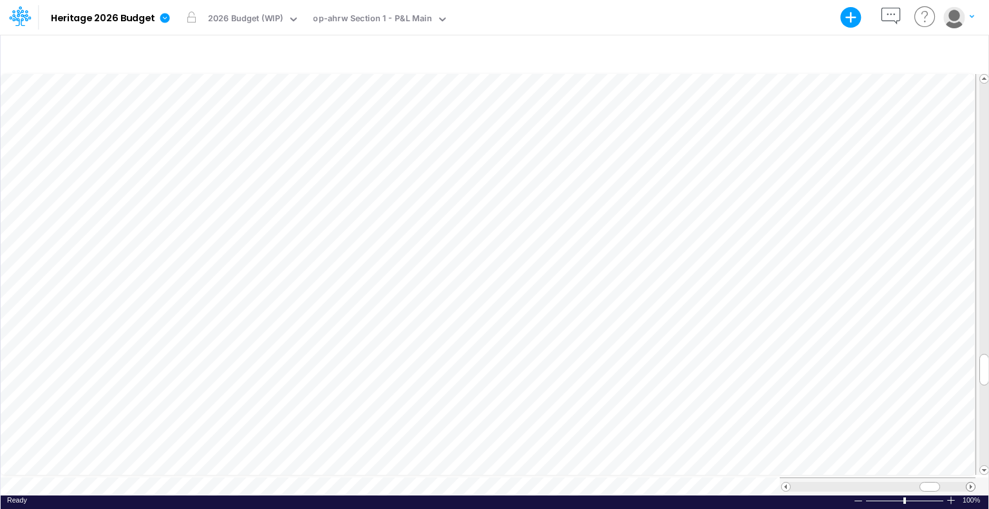
click at [971, 483] on span at bounding box center [971, 487] width 8 height 8
click at [57, 48] on div at bounding box center [495, 54] width 988 height 36
click at [785, 483] on span at bounding box center [786, 487] width 8 height 8
click at [788, 483] on span at bounding box center [786, 487] width 8 height 8
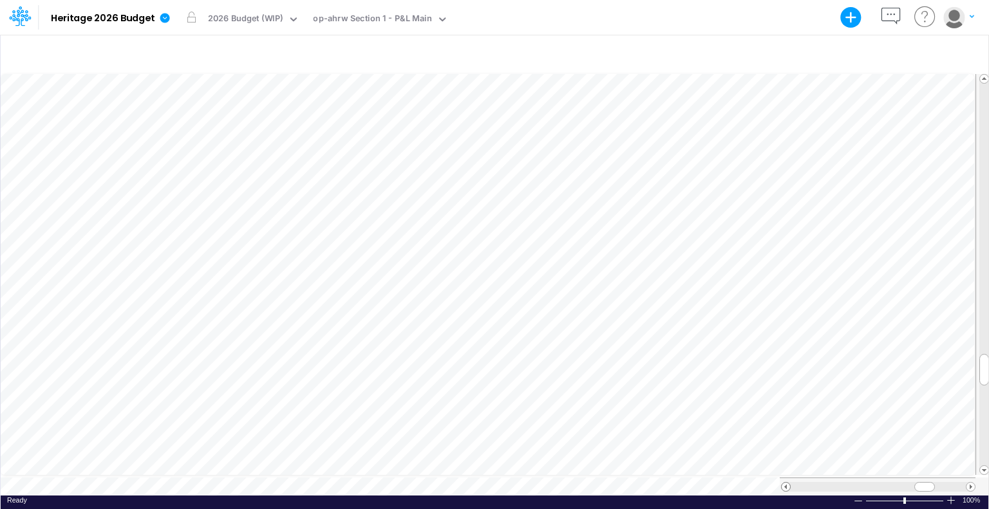
click at [788, 483] on span at bounding box center [786, 487] width 8 height 8
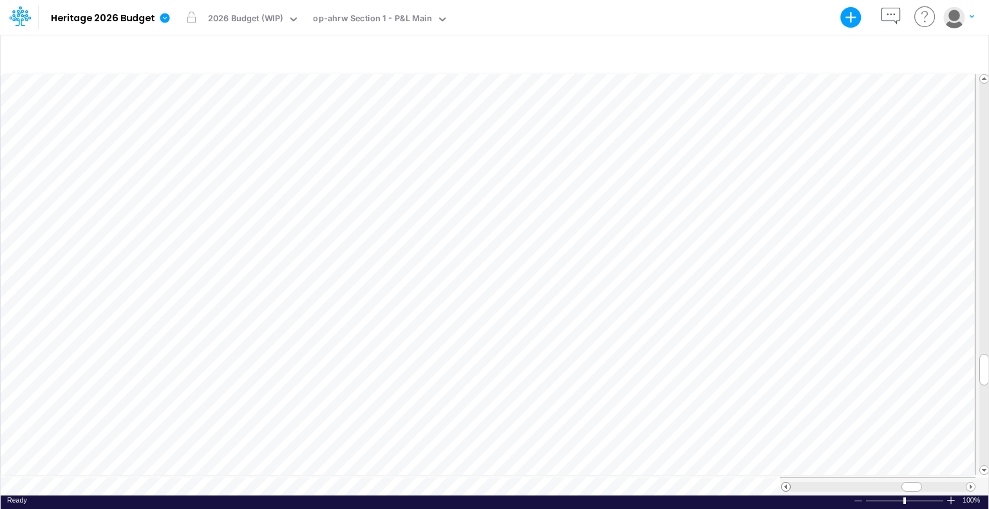
click at [788, 483] on span at bounding box center [786, 487] width 8 height 8
click at [971, 483] on span at bounding box center [971, 487] width 8 height 8
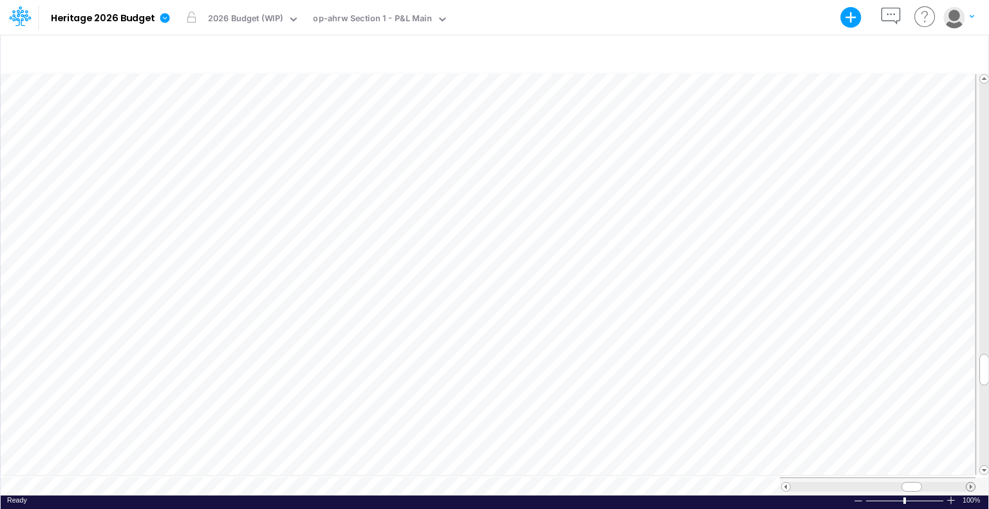
click at [971, 483] on span at bounding box center [971, 487] width 8 height 8
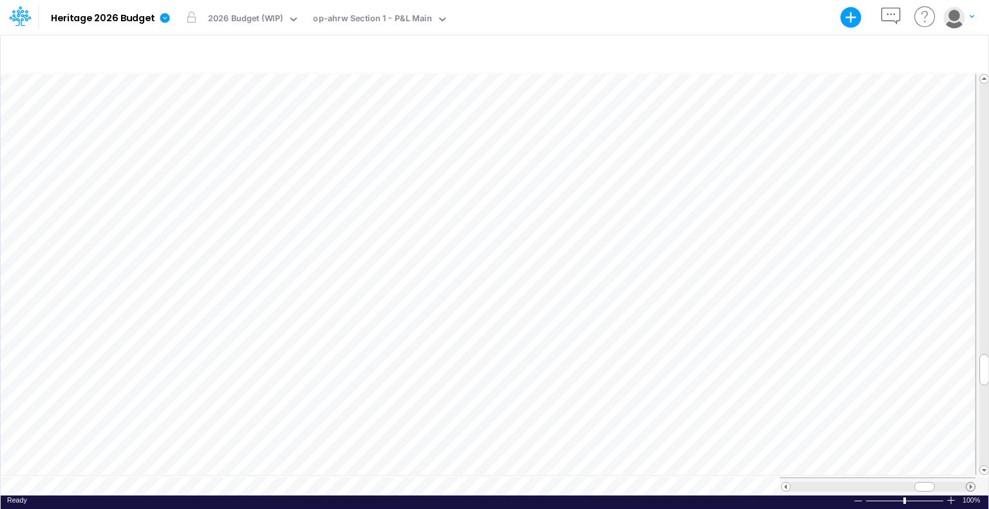
click at [971, 483] on span at bounding box center [971, 487] width 8 height 8
click at [898, 15] on icon "button" at bounding box center [891, 17] width 24 height 24
click at [961, 49] on icon at bounding box center [960, 52] width 10 height 10
click at [890, 17] on icon "button" at bounding box center [891, 17] width 24 height 24
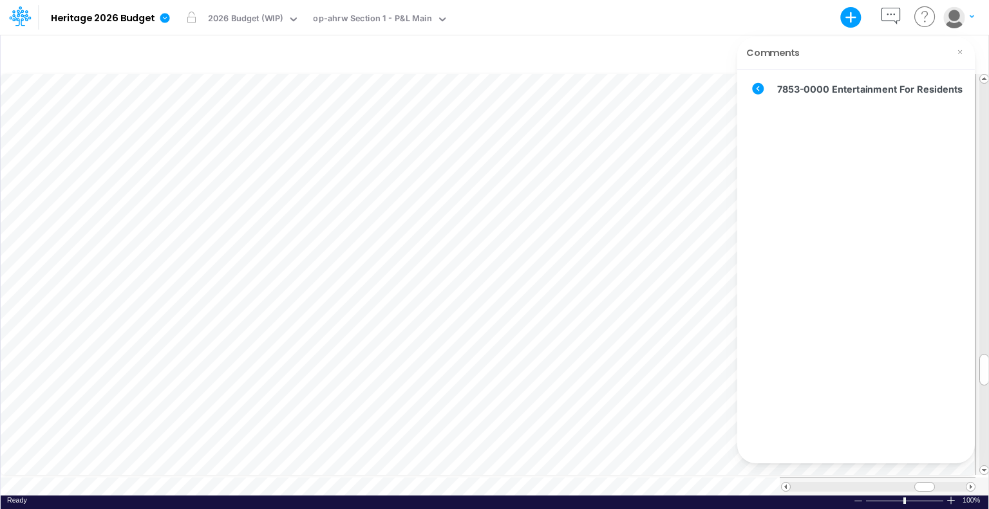
click at [675, 51] on div at bounding box center [495, 54] width 988 height 36
click at [963, 53] on icon at bounding box center [960, 52] width 10 height 10
click at [786, 483] on span at bounding box center [786, 487] width 8 height 8
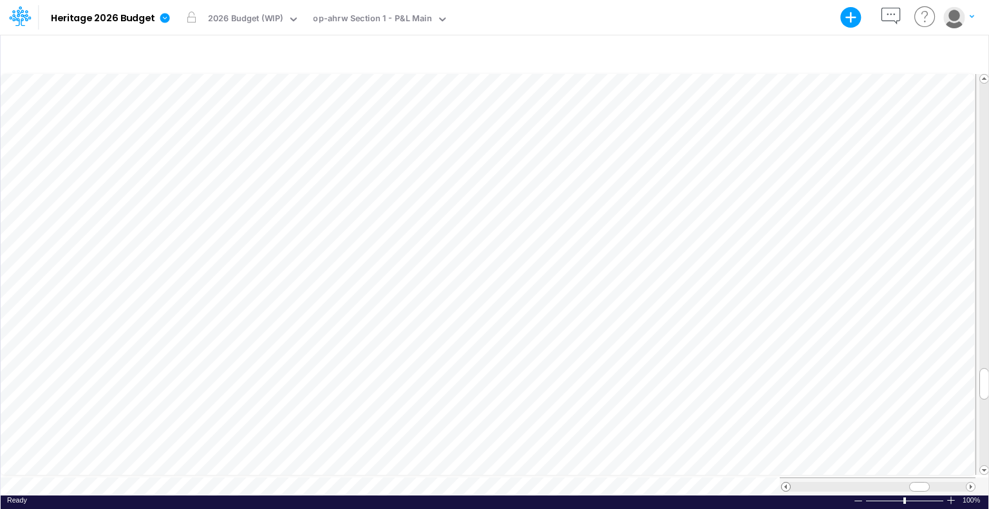
click at [786, 483] on span at bounding box center [786, 487] width 8 height 8
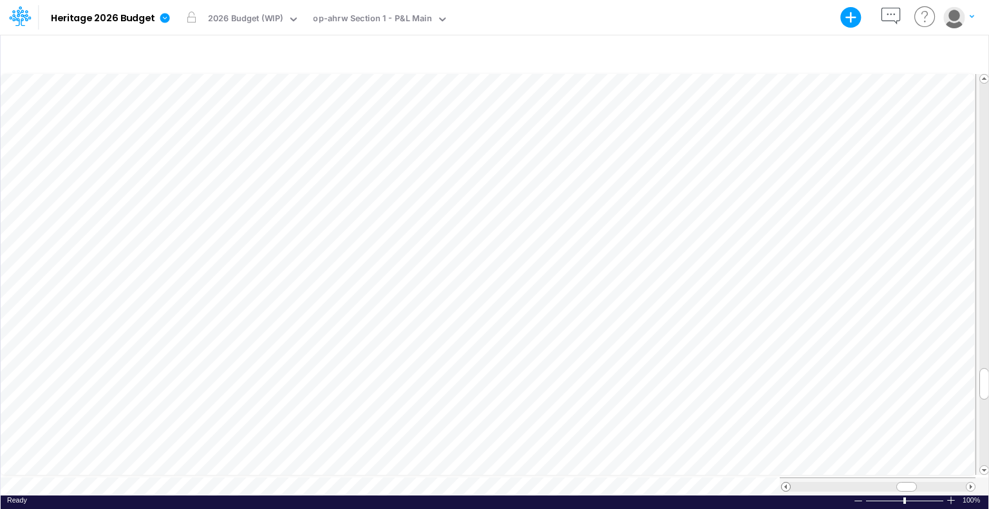
click at [786, 483] on span at bounding box center [786, 487] width 8 height 8
click at [885, 16] on icon "button" at bounding box center [891, 17] width 24 height 24
click at [665, 41] on div at bounding box center [495, 54] width 988 height 36
click at [963, 47] on icon at bounding box center [960, 52] width 10 height 10
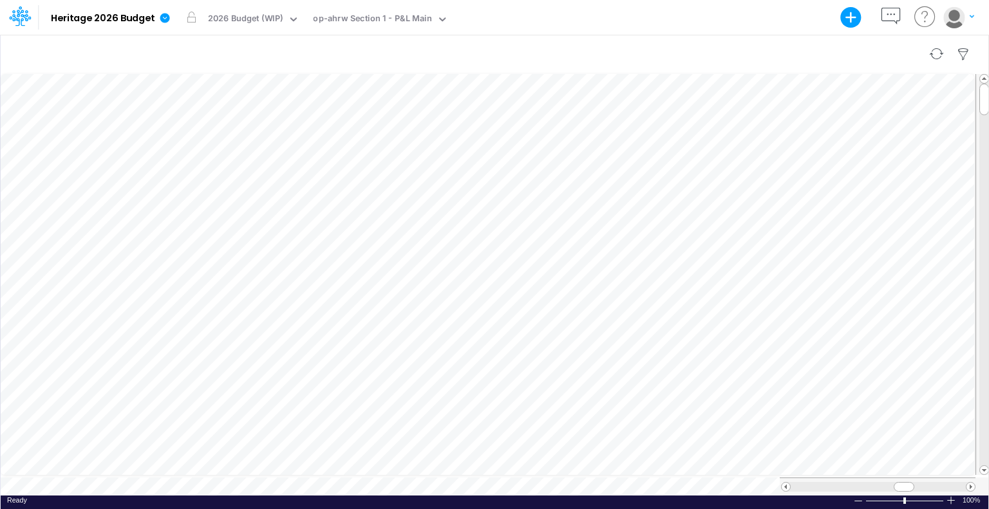
scroll to position [6, 1]
click at [958, 17] on img "button" at bounding box center [953, 16] width 21 height 21
click at [893, 19] on icon "button" at bounding box center [891, 17] width 24 height 24
click at [603, 31] on div "Model Heritage 2026 Budget Export Excel Scenario 2026 Budget (WIP) View op-ahrw…" at bounding box center [495, 17] width 890 height 35
click at [961, 48] on icon at bounding box center [960, 52] width 10 height 10
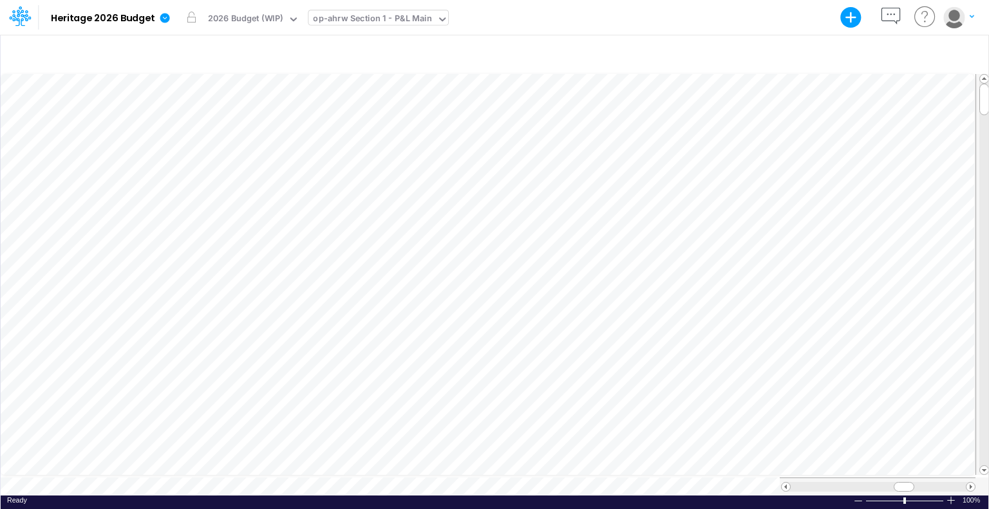
click at [428, 24] on div "op-ahrw Section 1 - P&L Main" at bounding box center [372, 19] width 128 height 19
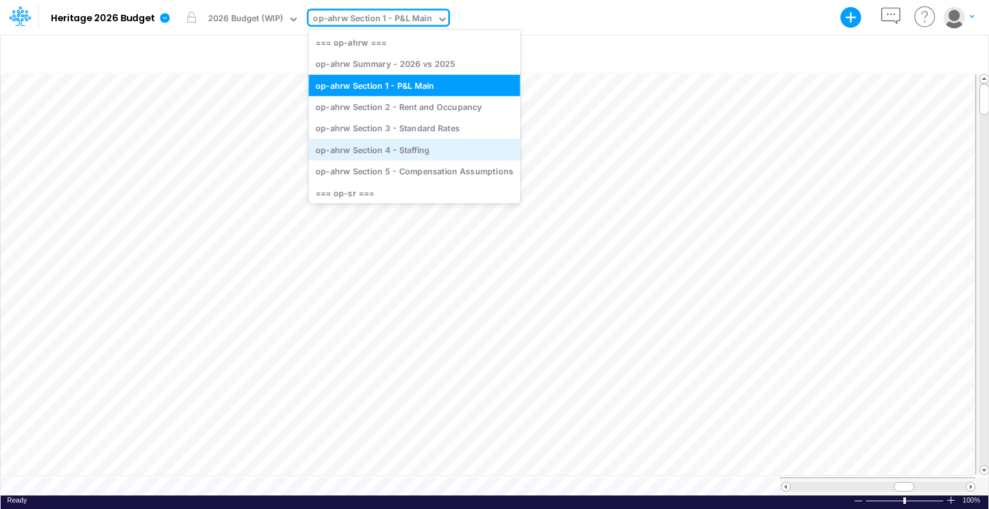
click at [423, 142] on div "op-ahrw Section 4 - Staffing" at bounding box center [413, 149] width 211 height 21
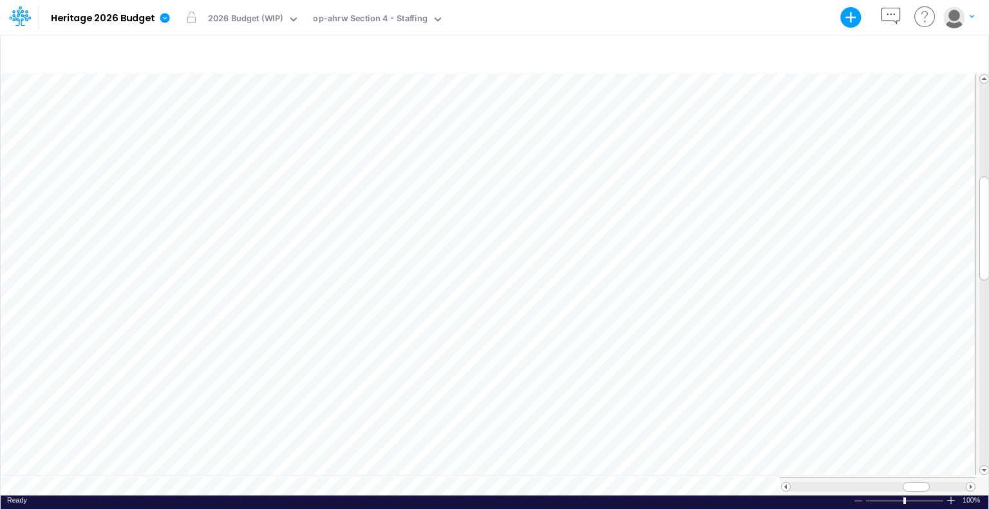
scroll to position [6, 1]
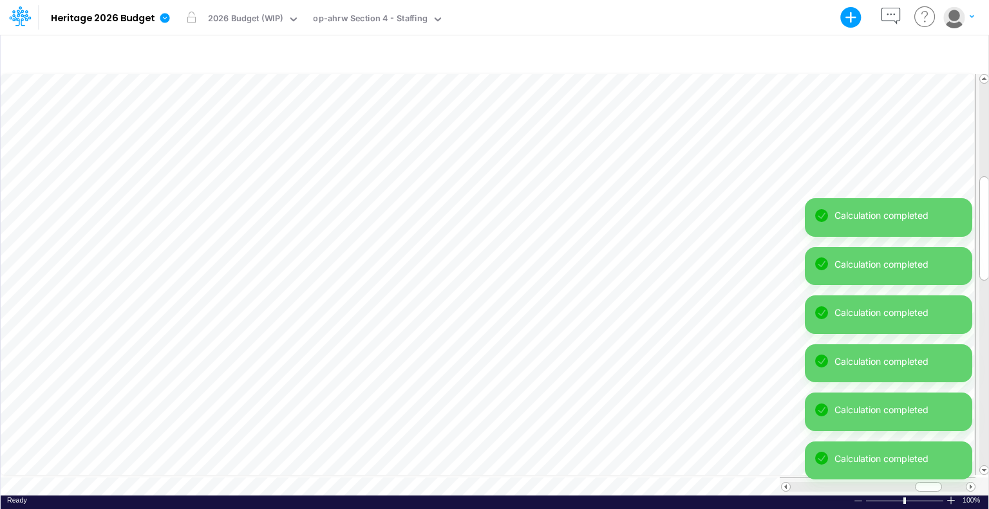
scroll to position [6, 1]
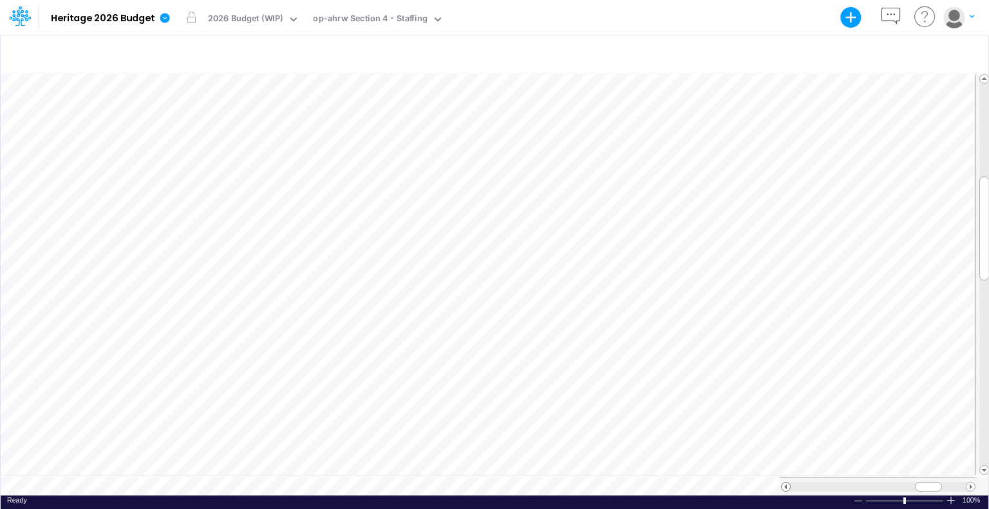
click at [786, 483] on span at bounding box center [786, 487] width 8 height 8
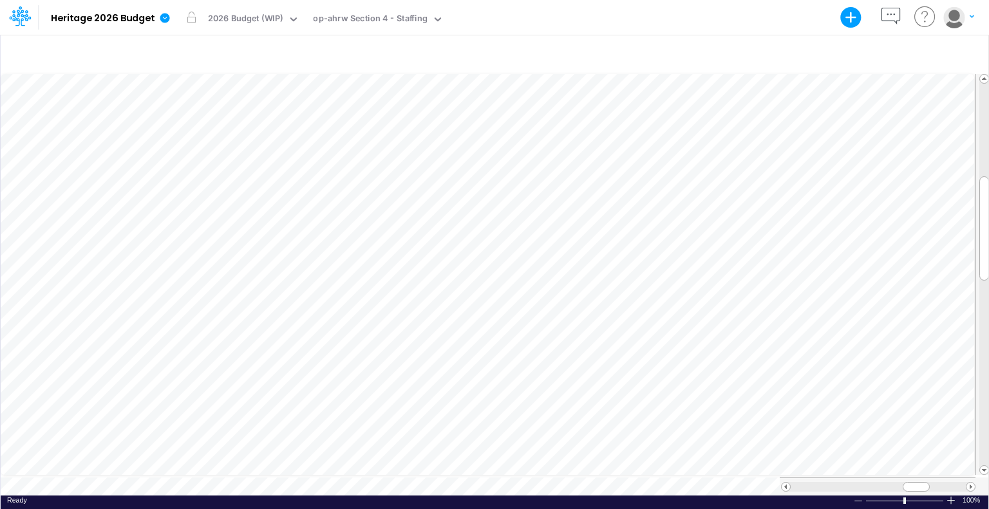
scroll to position [6, 1]
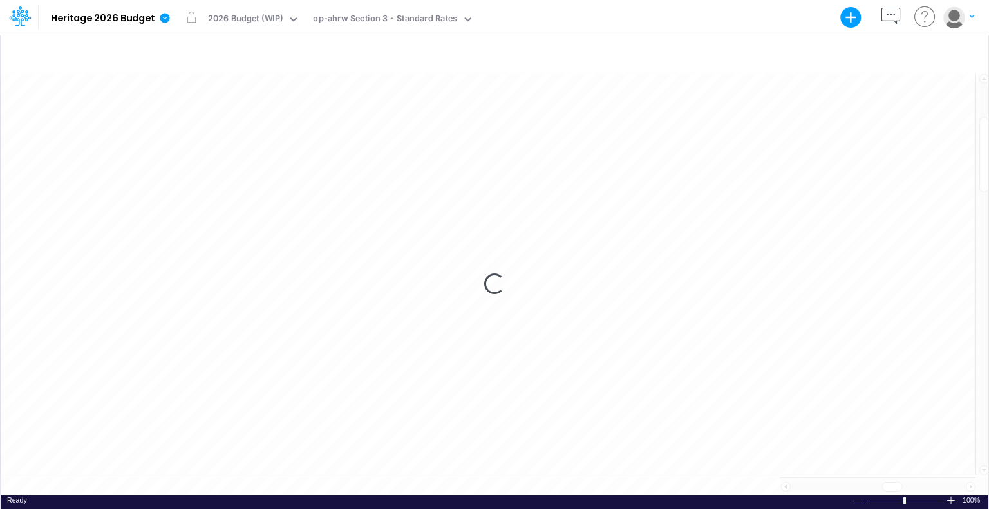
scroll to position [6, 0]
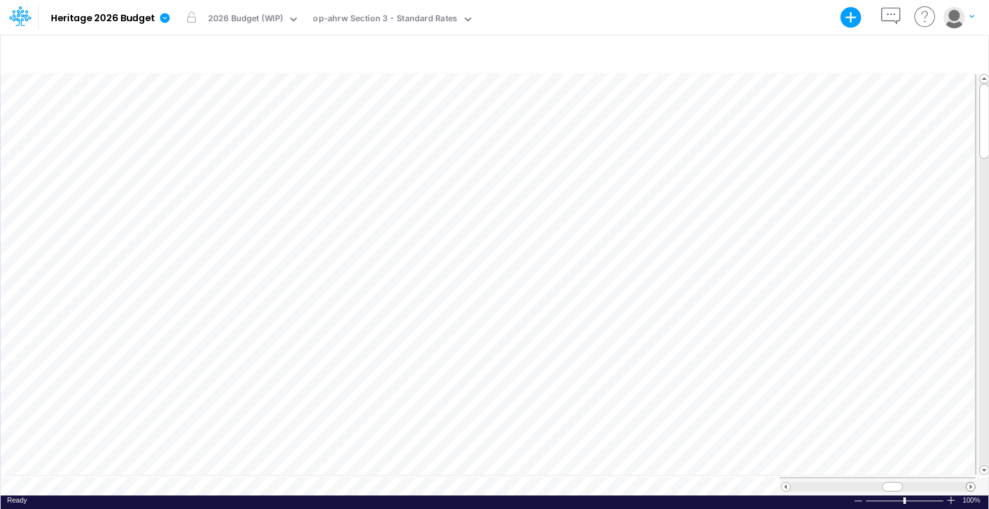
click at [973, 483] on span at bounding box center [971, 487] width 8 height 8
click at [857, 497] on div at bounding box center [858, 502] width 10 height 10
click at [970, 483] on span at bounding box center [971, 487] width 8 height 8
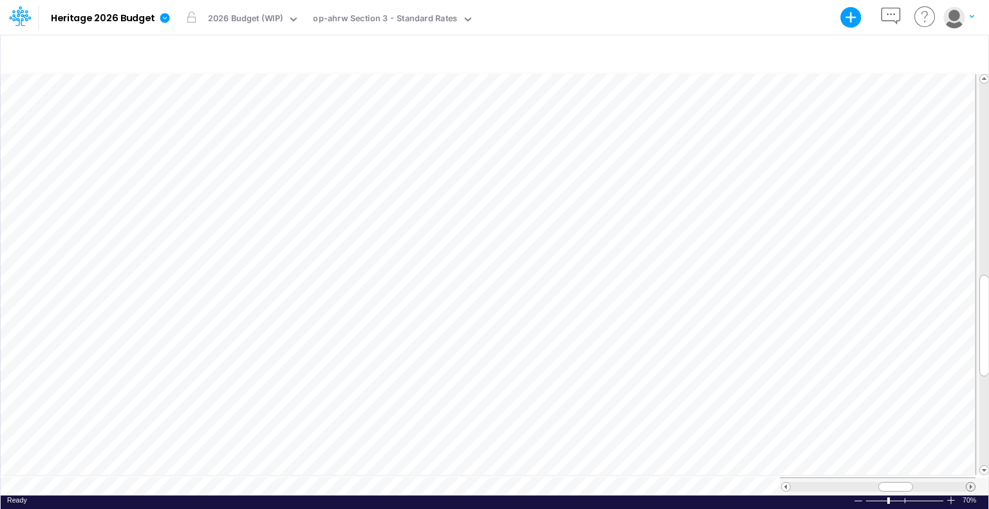
click at [970, 483] on span at bounding box center [971, 487] width 8 height 8
click at [972, 483] on span at bounding box center [971, 487] width 8 height 8
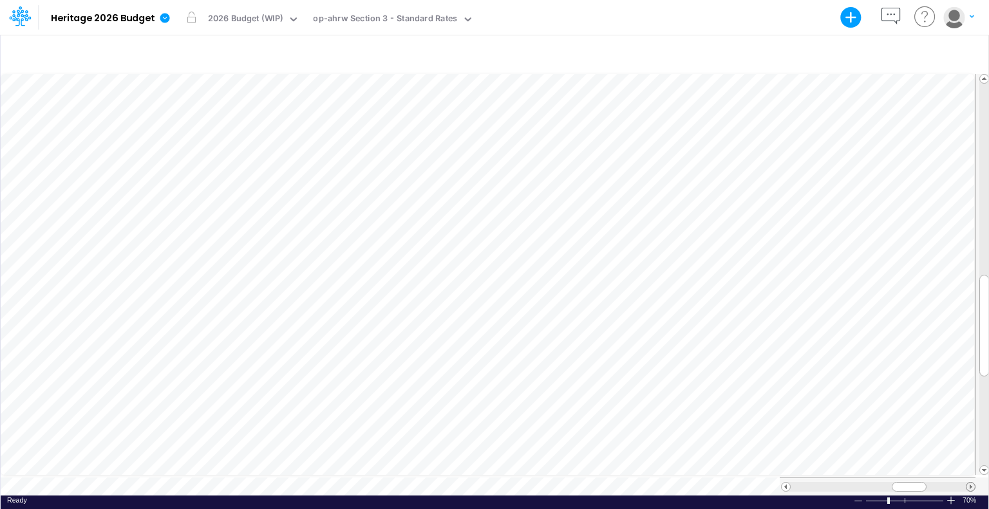
click at [972, 483] on span at bounding box center [971, 487] width 8 height 8
click at [403, 15] on div "op-ahrw Section 3 - Standard Rates" at bounding box center [385, 19] width 144 height 15
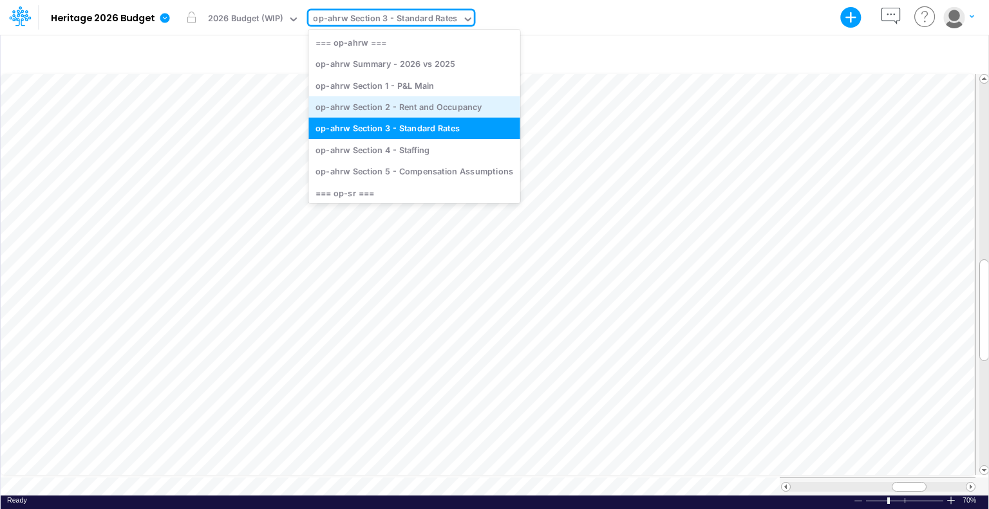
click at [437, 109] on div "op-ahrw Section 2 - Rent and Occupancy" at bounding box center [413, 106] width 211 height 21
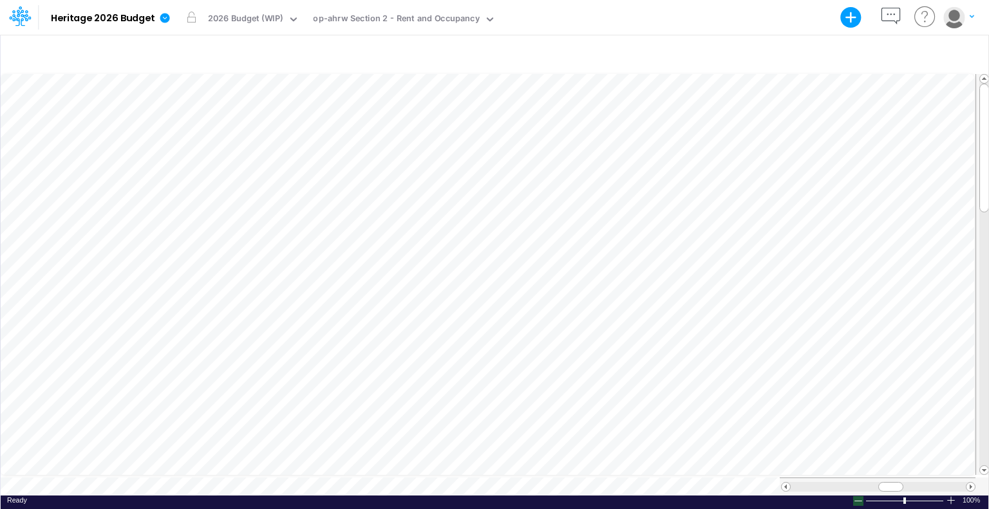
click at [860, 497] on div at bounding box center [858, 502] width 10 height 10
click at [858, 497] on div at bounding box center [858, 502] width 10 height 10
drag, startPoint x: 858, startPoint y: 497, endPoint x: 924, endPoint y: 488, distance: 66.9
click at [858, 497] on div at bounding box center [858, 502] width 10 height 10
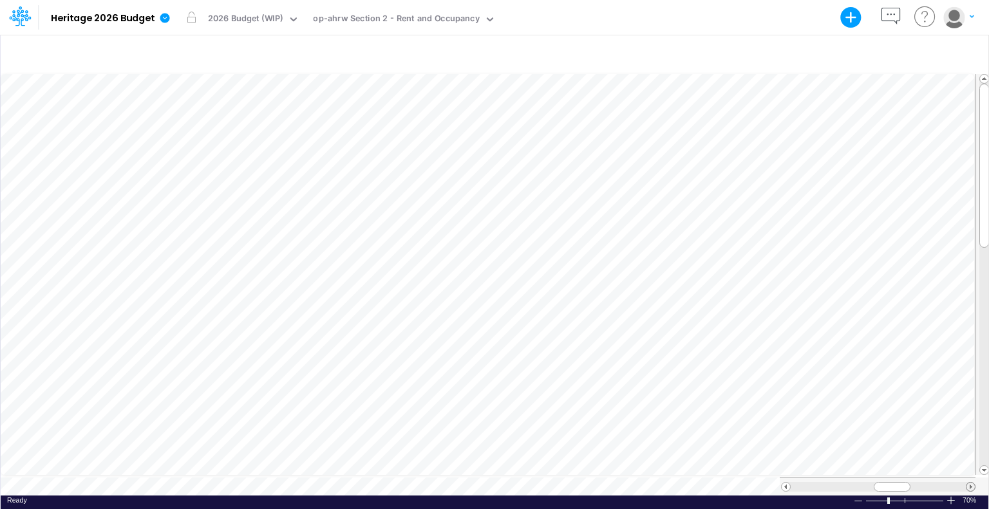
click at [969, 483] on span at bounding box center [971, 487] width 8 height 8
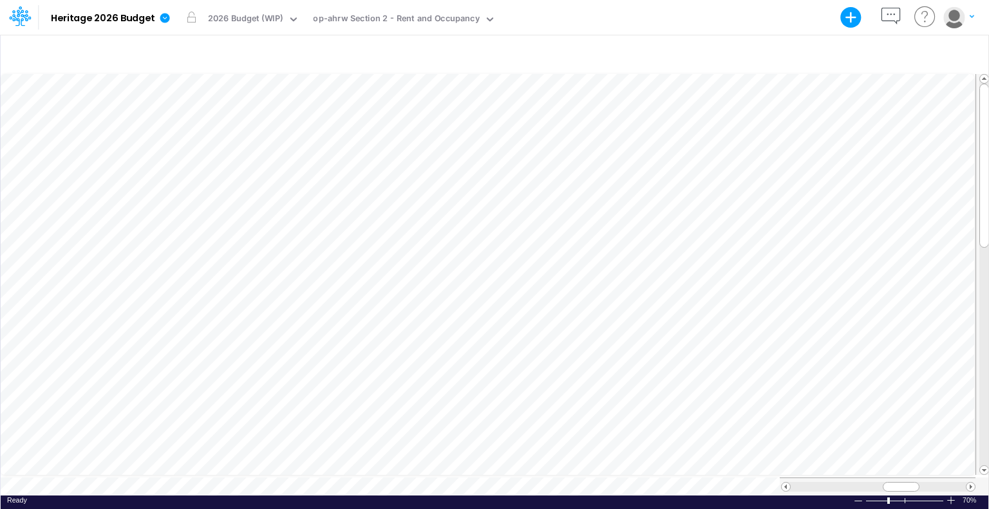
scroll to position [6, 1]
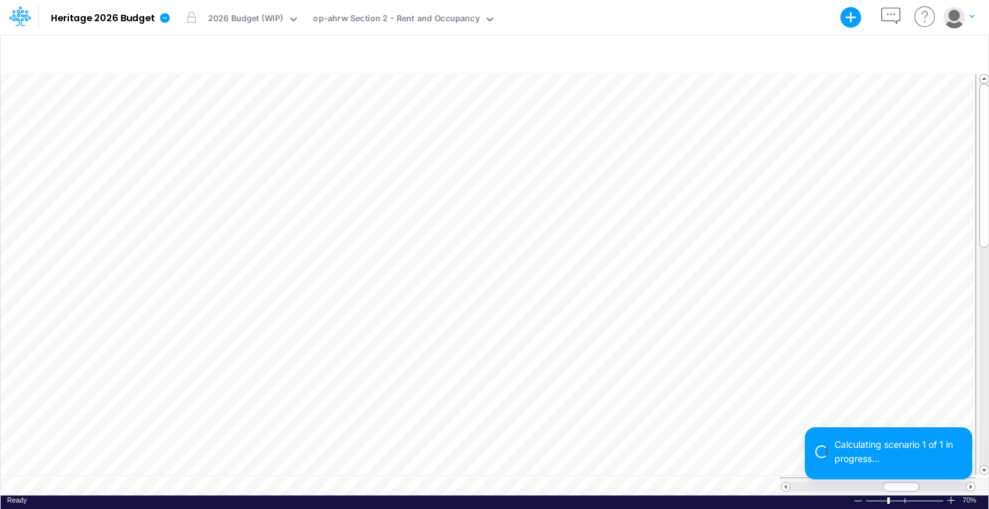
scroll to position [6, 1]
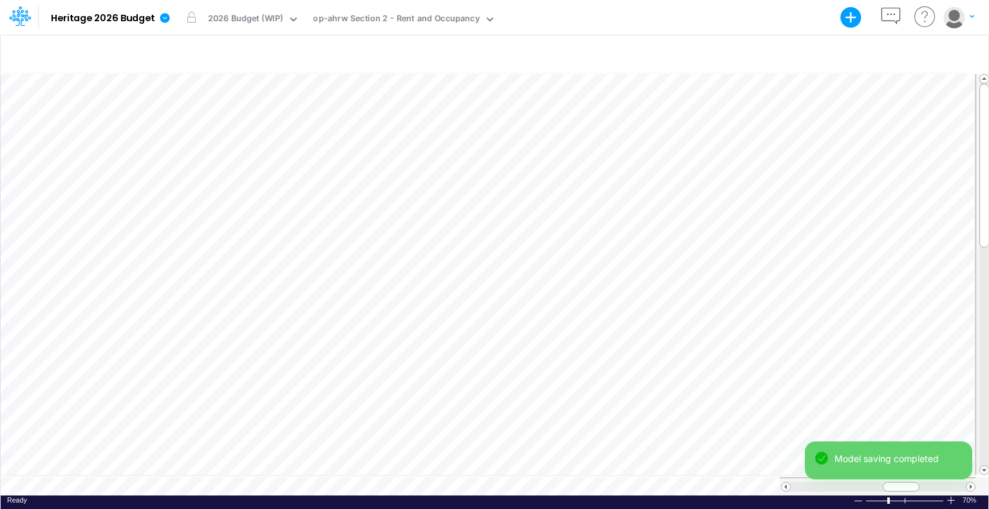
scroll to position [6, 1]
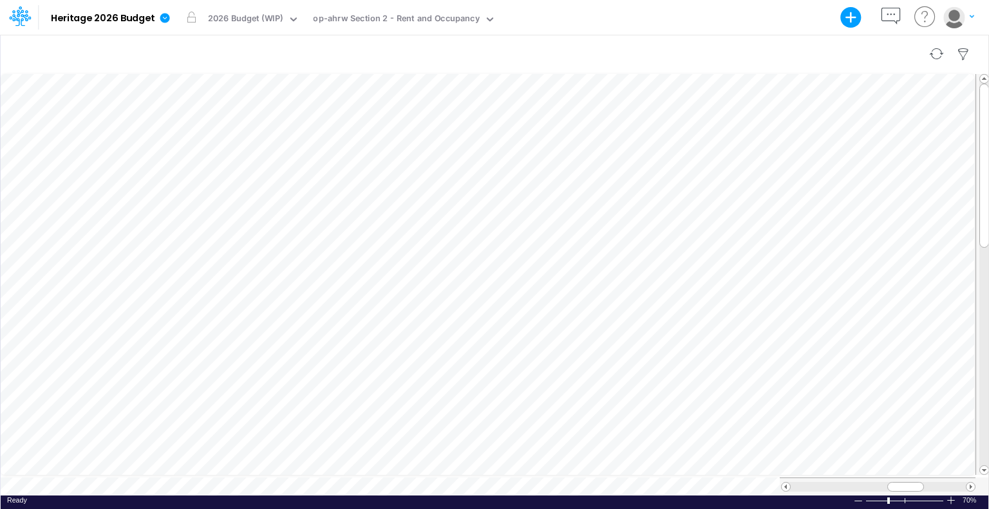
scroll to position [6, 1]
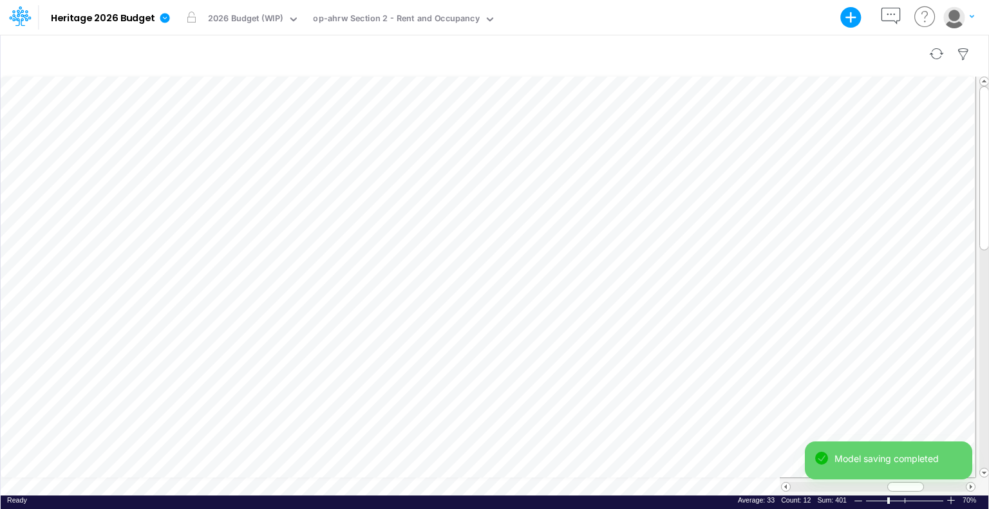
drag, startPoint x: 52, startPoint y: 56, endPoint x: 61, endPoint y: 58, distance: 9.2
click at [52, 56] on div at bounding box center [495, 54] width 988 height 36
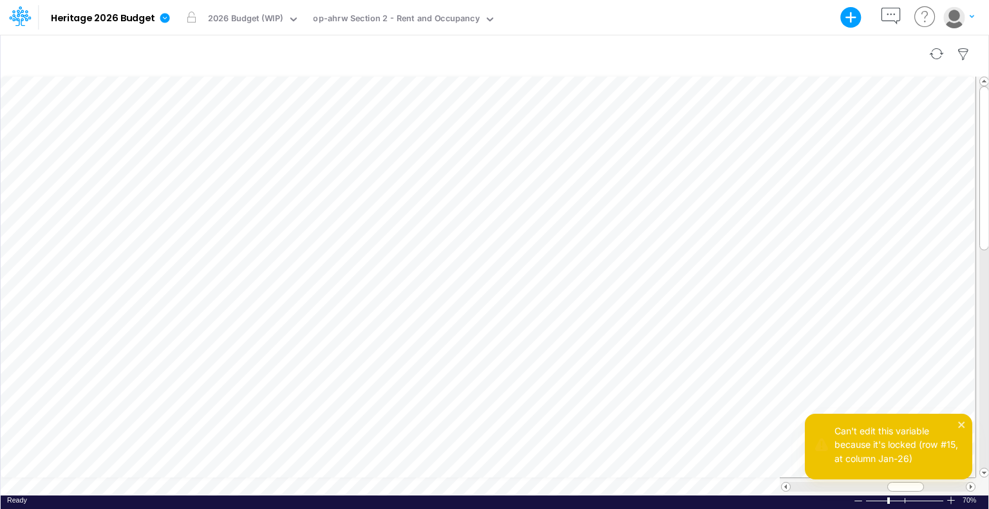
scroll to position [6, 1]
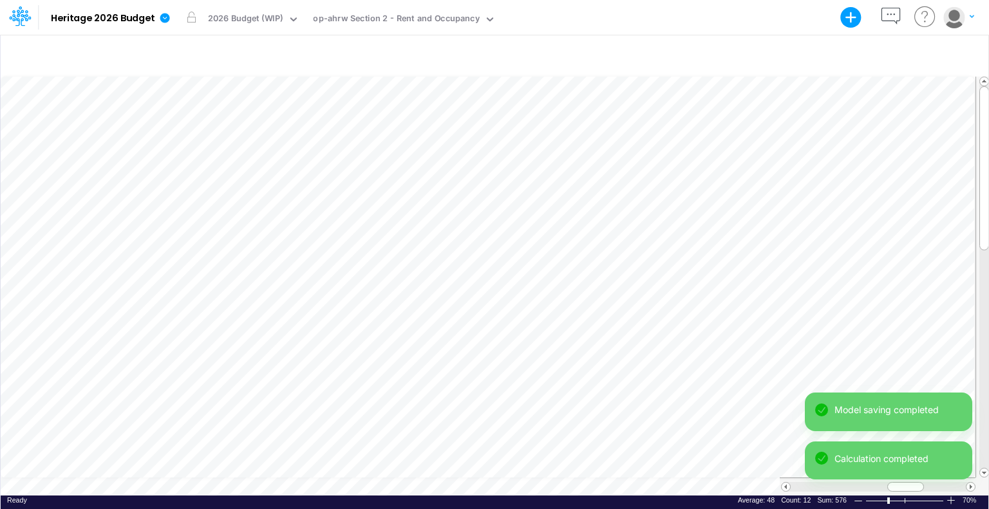
click at [971, 477] on div "Model saving completed Calculation completed" at bounding box center [888, 441] width 167 height 97
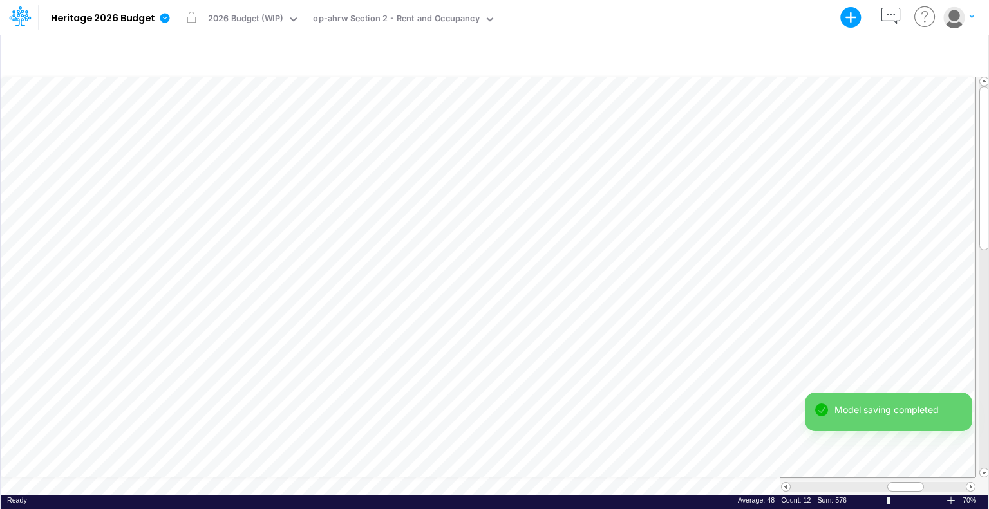
click at [971, 478] on div "Model saving completed Calculation completed" at bounding box center [888, 441] width 167 height 97
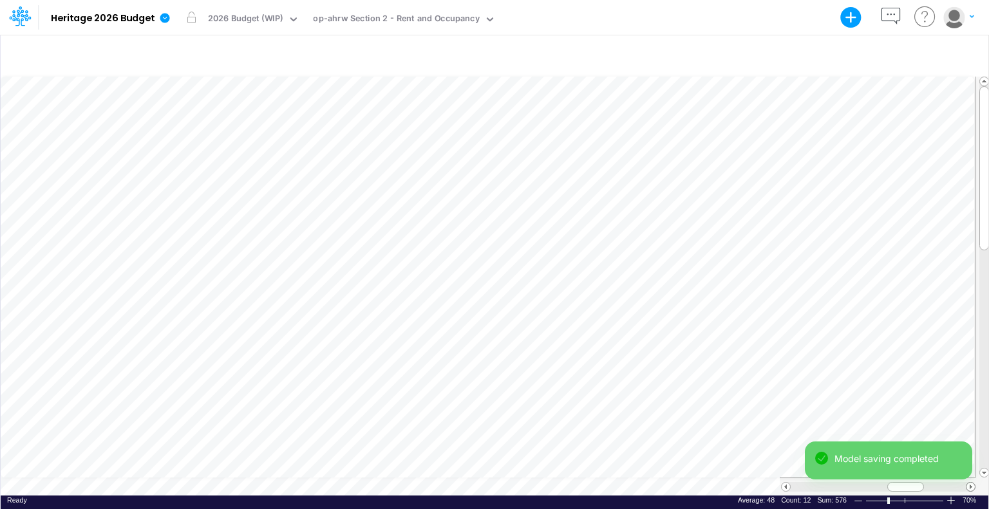
click at [974, 483] on span at bounding box center [971, 487] width 8 height 8
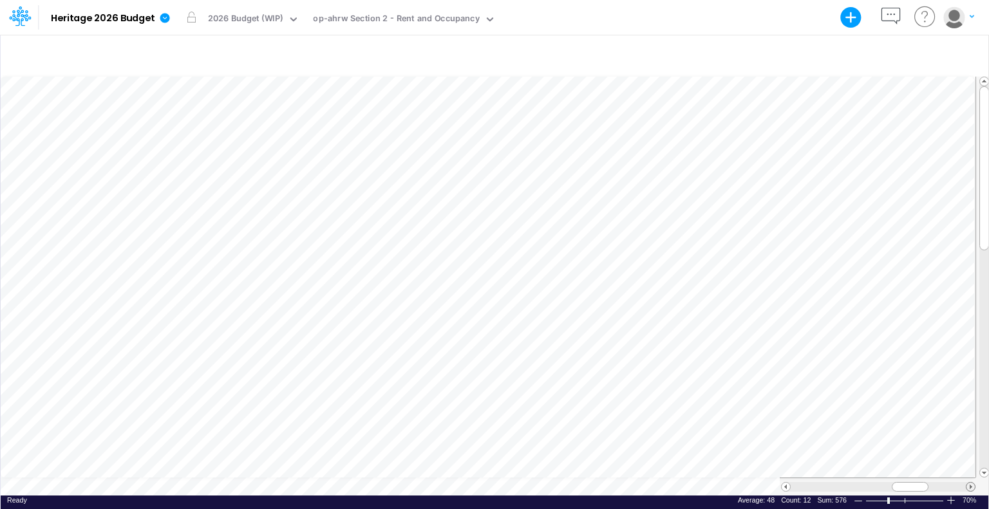
click at [968, 483] on span at bounding box center [971, 487] width 8 height 8
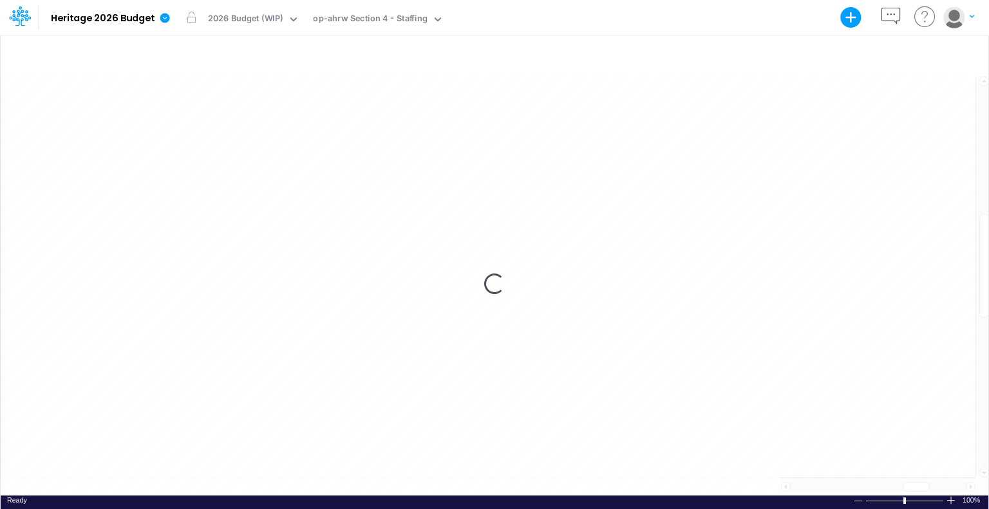
scroll to position [6, 1]
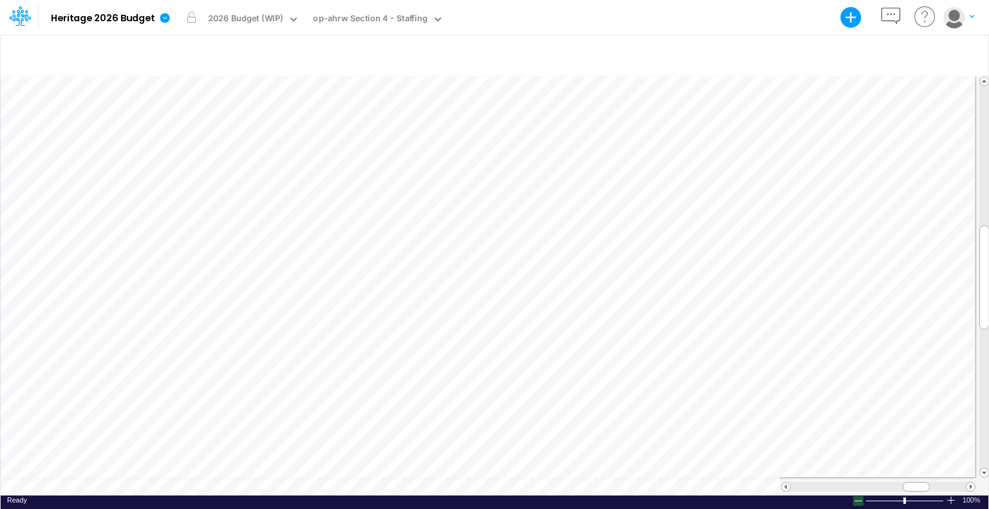
click at [862, 500] on div at bounding box center [858, 502] width 10 height 10
click at [858, 500] on div at bounding box center [858, 502] width 10 height 10
click at [404, 15] on div "op-ahrw Section 4 - Staffing" at bounding box center [370, 19] width 114 height 15
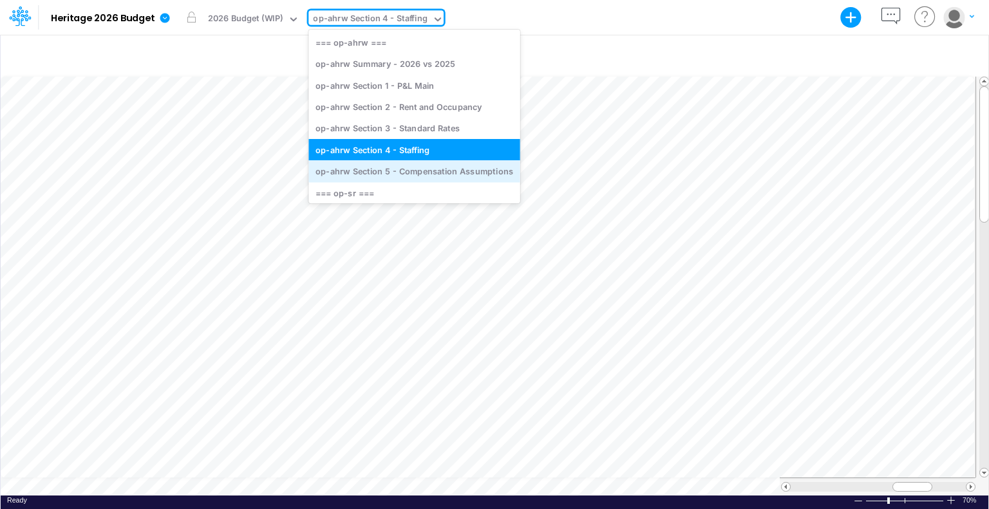
click at [424, 171] on div "op-ahrw Section 5 - Compensation Assumptions" at bounding box center [413, 171] width 211 height 21
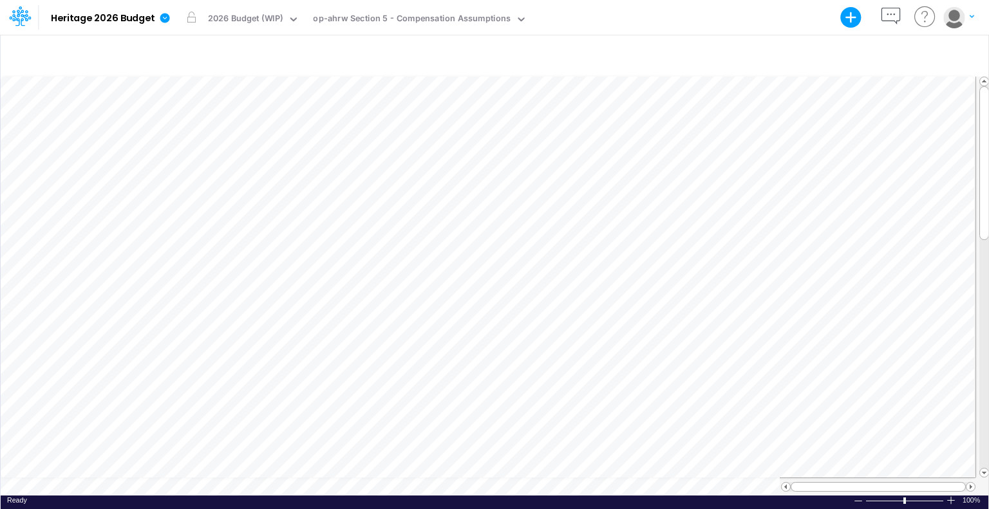
scroll to position [6, 1]
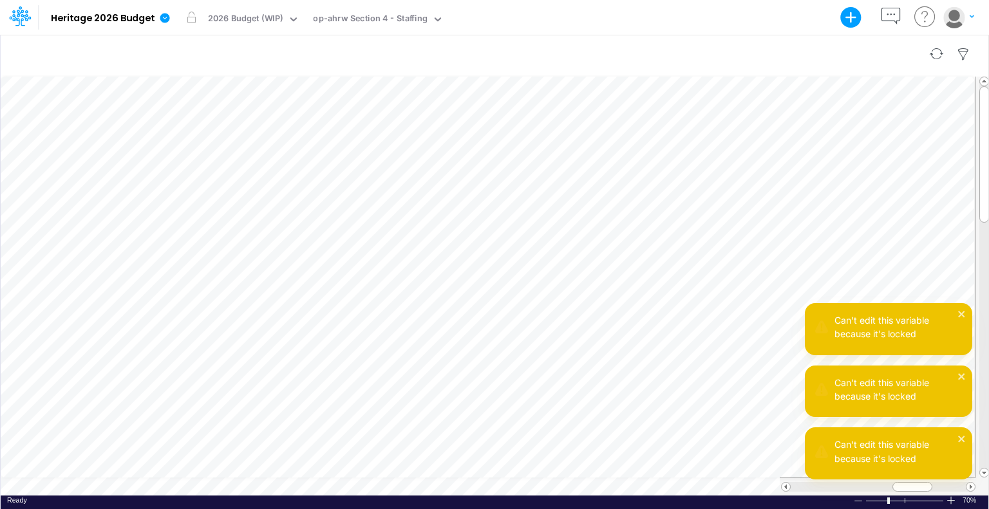
scroll to position [6, 15]
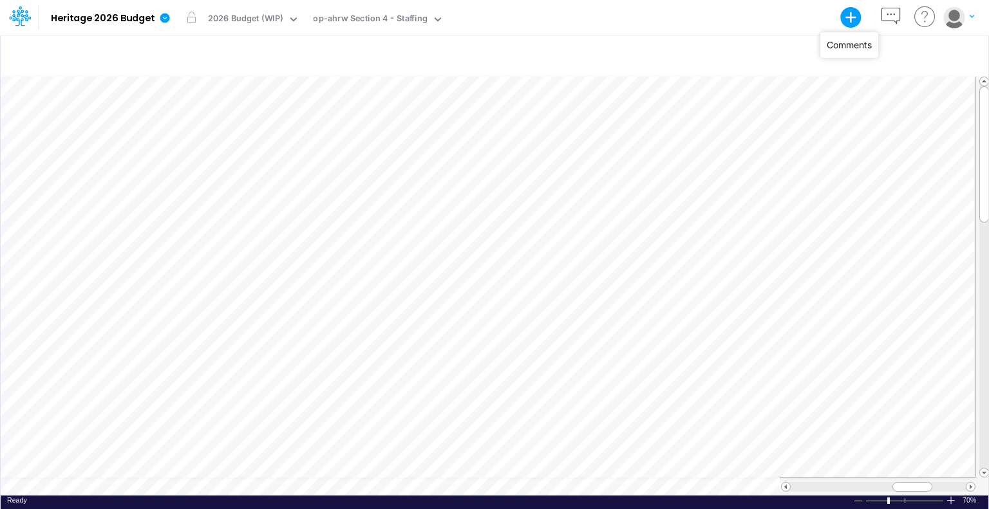
click at [894, 14] on icon "button" at bounding box center [891, 17] width 24 height 24
click at [683, 37] on div at bounding box center [495, 54] width 988 height 36
click at [963, 49] on icon at bounding box center [960, 52] width 10 height 10
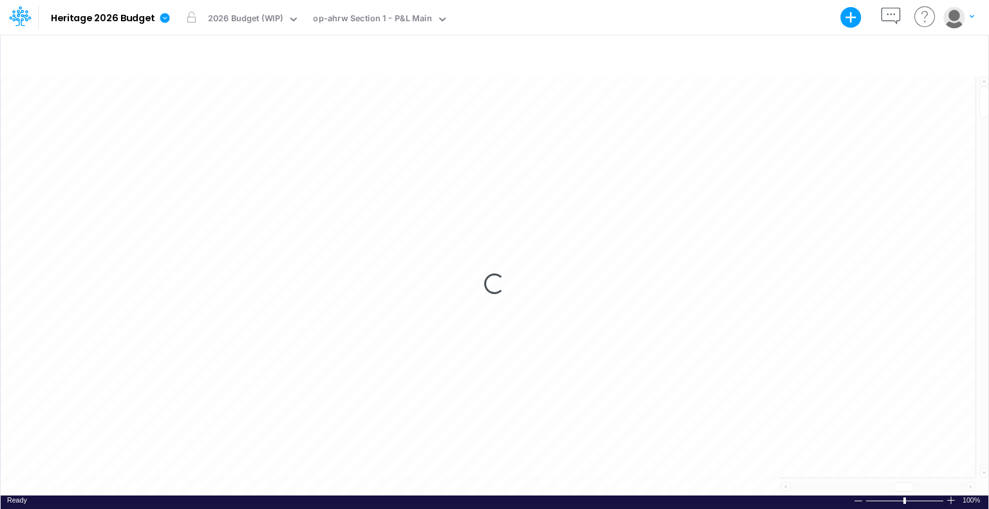
click at [862, 497] on div at bounding box center [858, 502] width 10 height 10
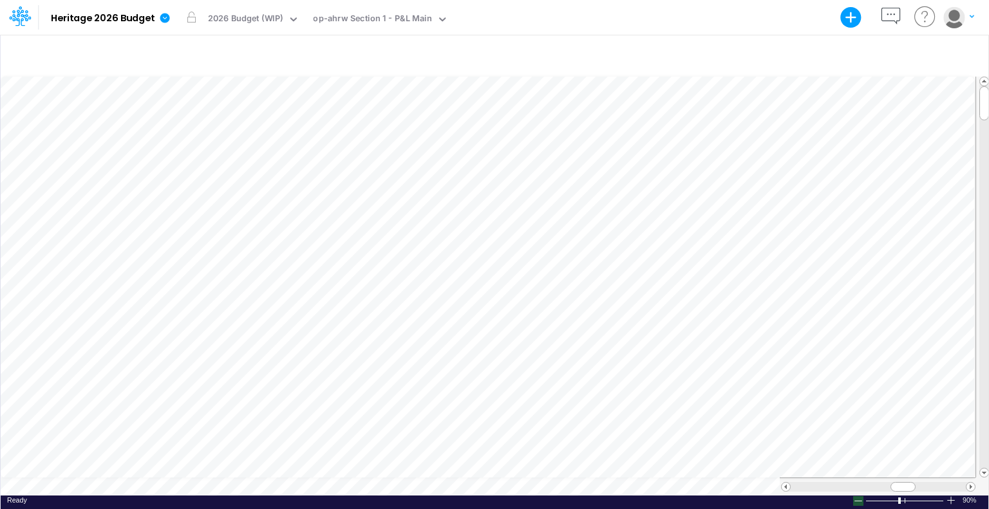
click at [857, 498] on div at bounding box center [858, 502] width 10 height 10
click at [854, 497] on div at bounding box center [858, 502] width 10 height 10
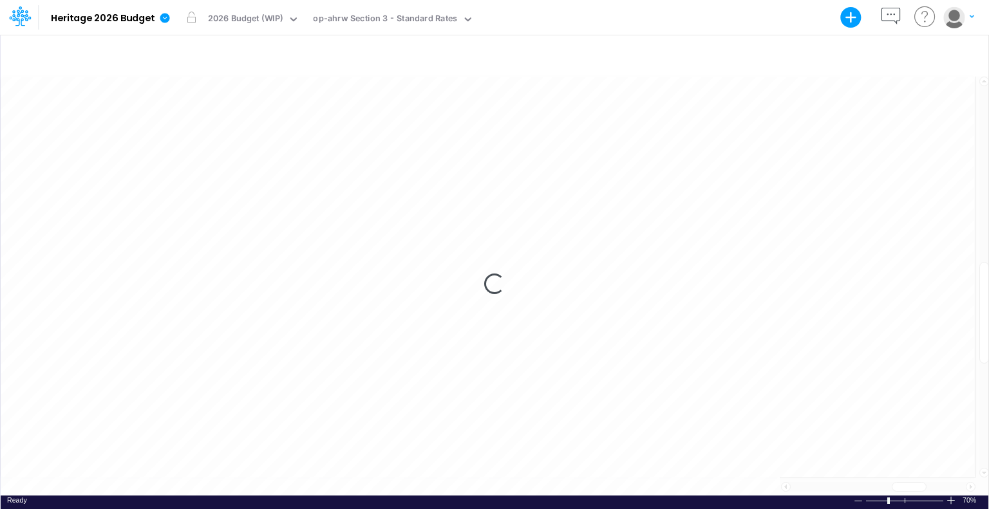
scroll to position [6, 0]
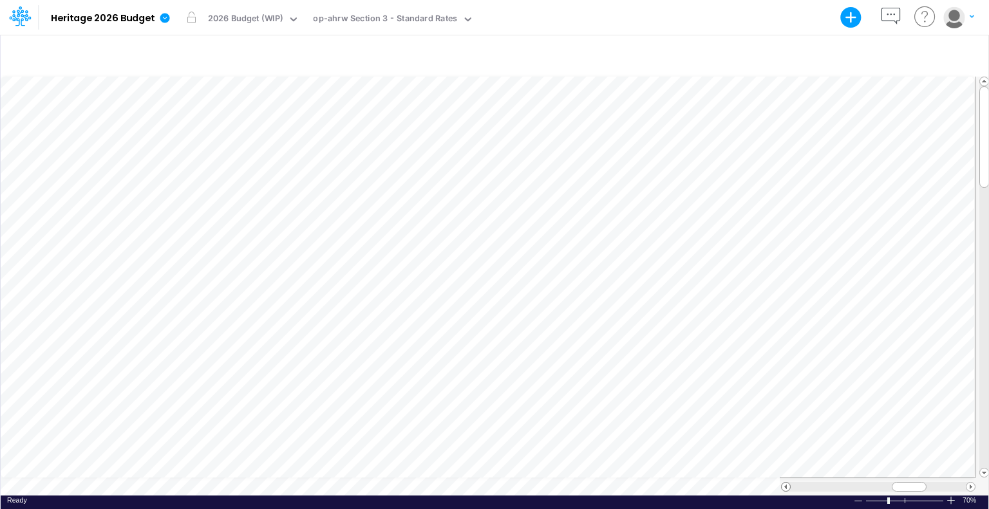
click at [788, 483] on span at bounding box center [786, 487] width 8 height 8
click at [791, 482] on div at bounding box center [878, 487] width 175 height 10
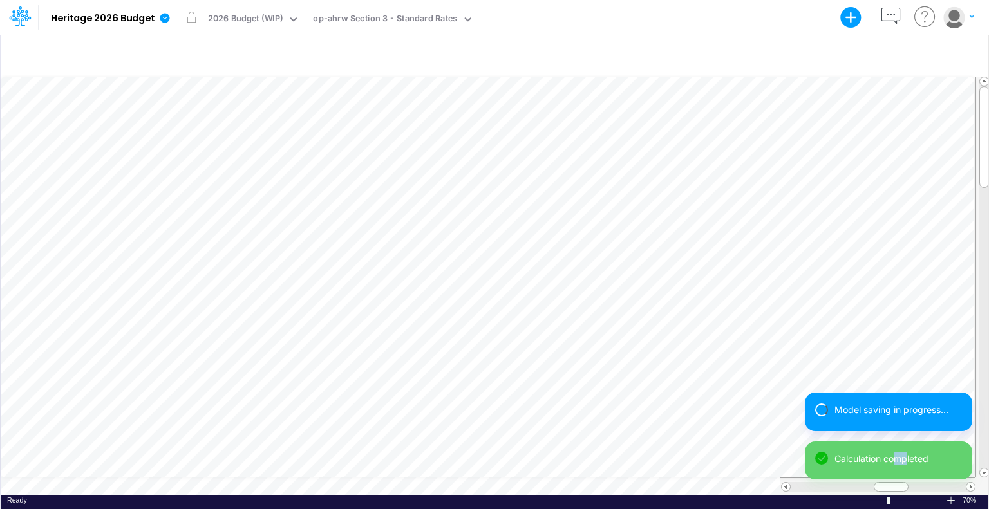
drag, startPoint x: 894, startPoint y: 484, endPoint x: 909, endPoint y: 485, distance: 15.5
click at [909, 485] on div "Model saving in progress... Calculation completed" at bounding box center [888, 441] width 167 height 97
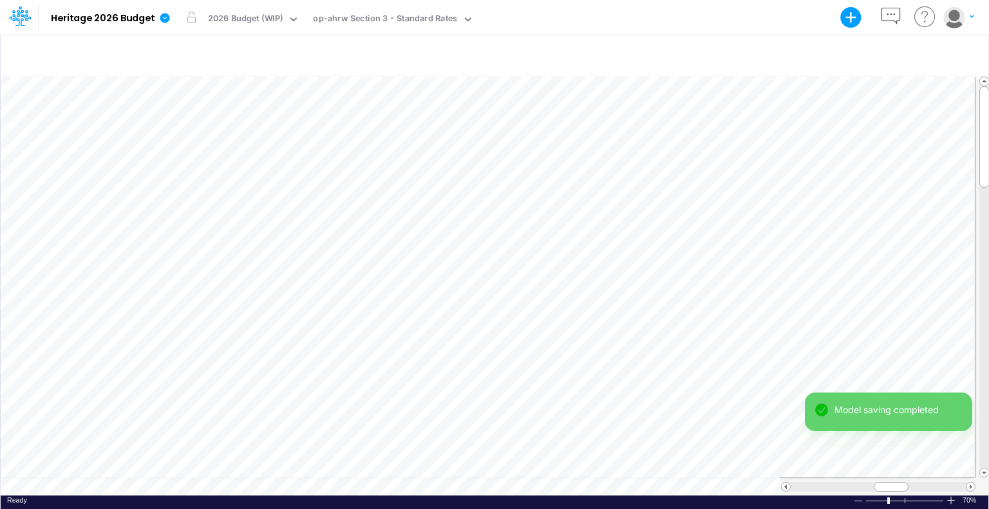
click at [971, 478] on div "Model saving completed Calculation completed" at bounding box center [888, 441] width 167 height 97
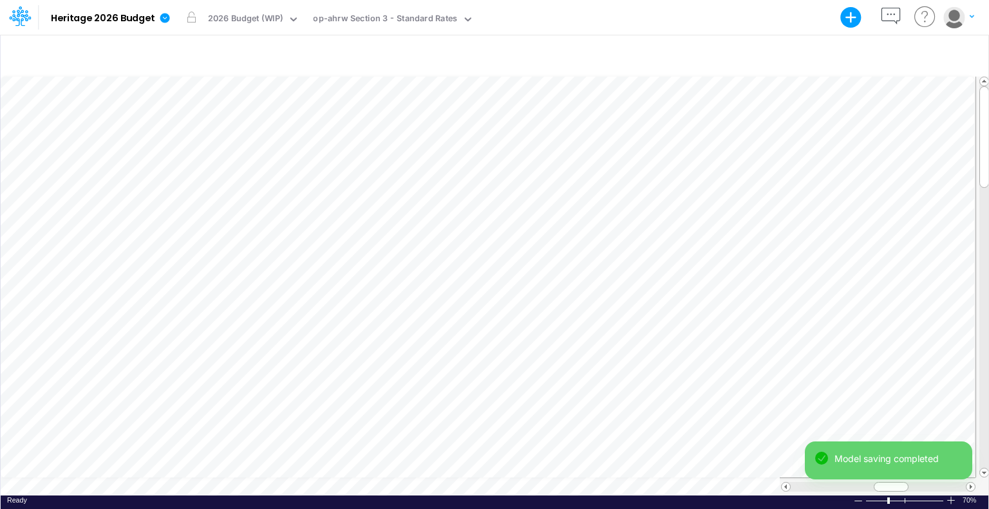
click at [971, 478] on div "Model saving completed" at bounding box center [888, 466] width 167 height 49
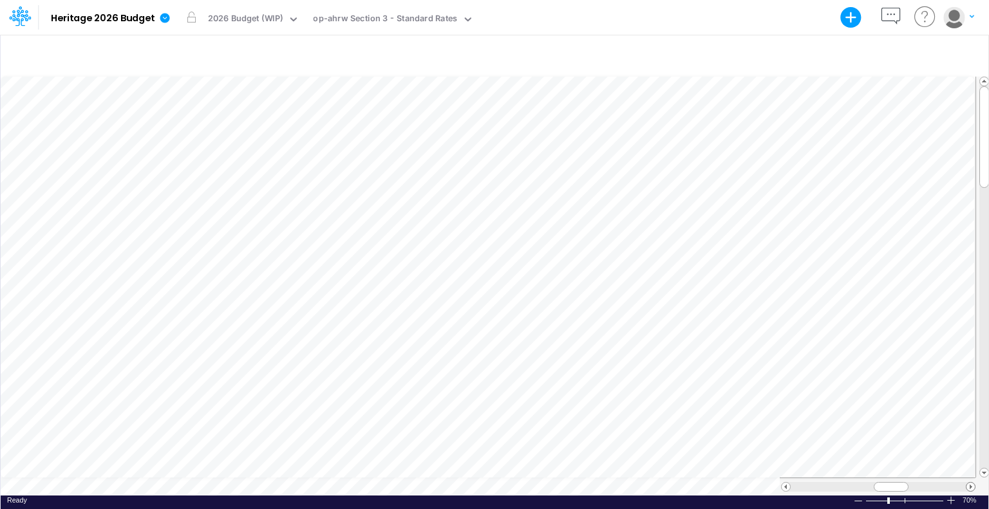
click at [969, 483] on span at bounding box center [971, 487] width 8 height 8
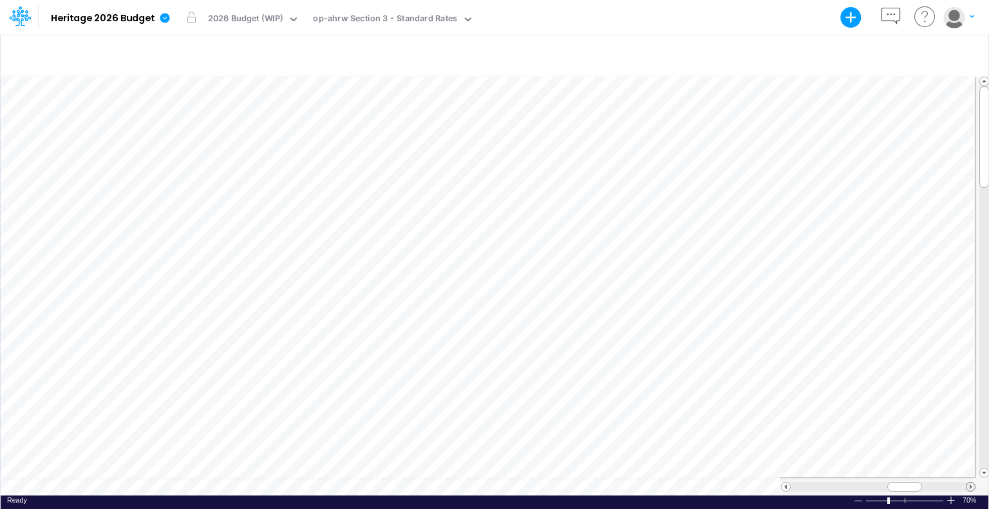
click at [969, 483] on span at bounding box center [971, 487] width 8 height 8
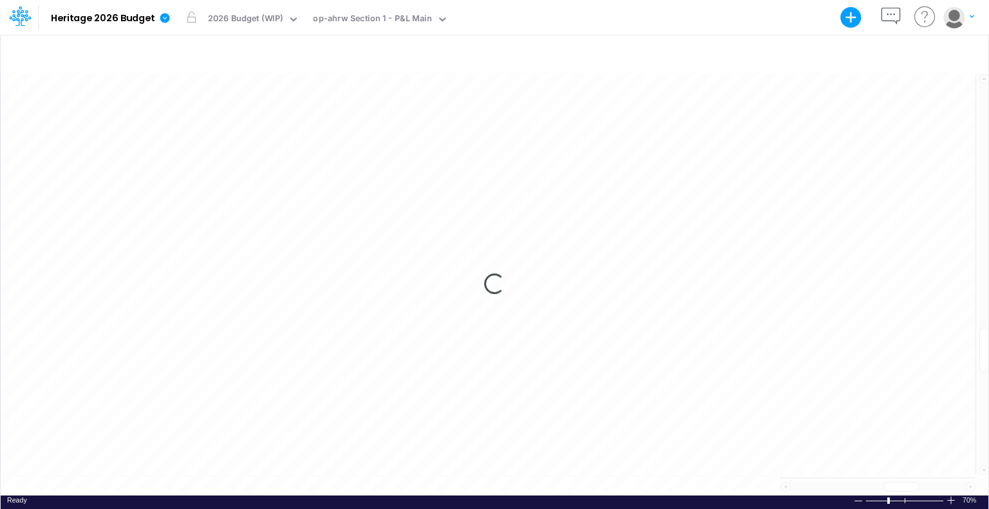
scroll to position [6, 1]
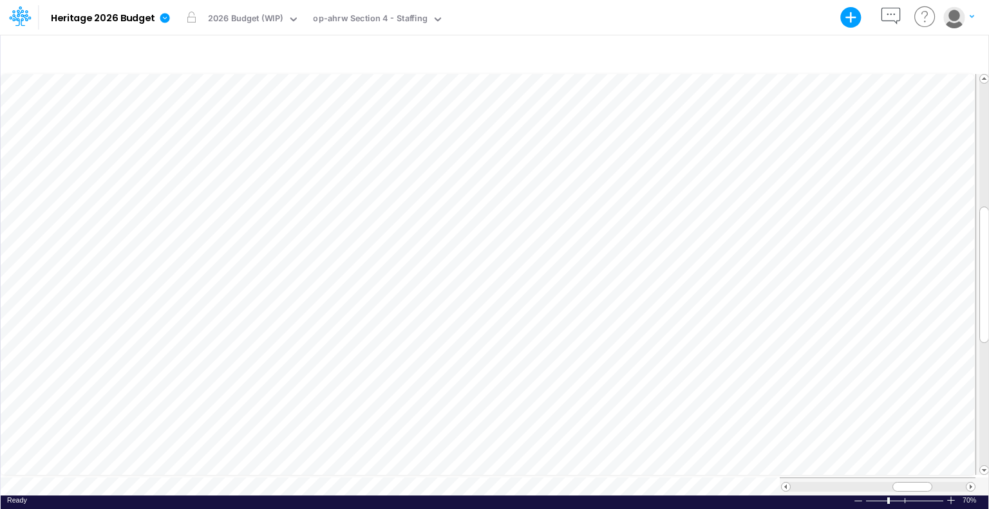
scroll to position [6, 1]
click at [163, 496] on div "Ready 70% Sum: null Max: null Min: null Numerical Count: null Count: null Avera…" at bounding box center [495, 504] width 988 height 16
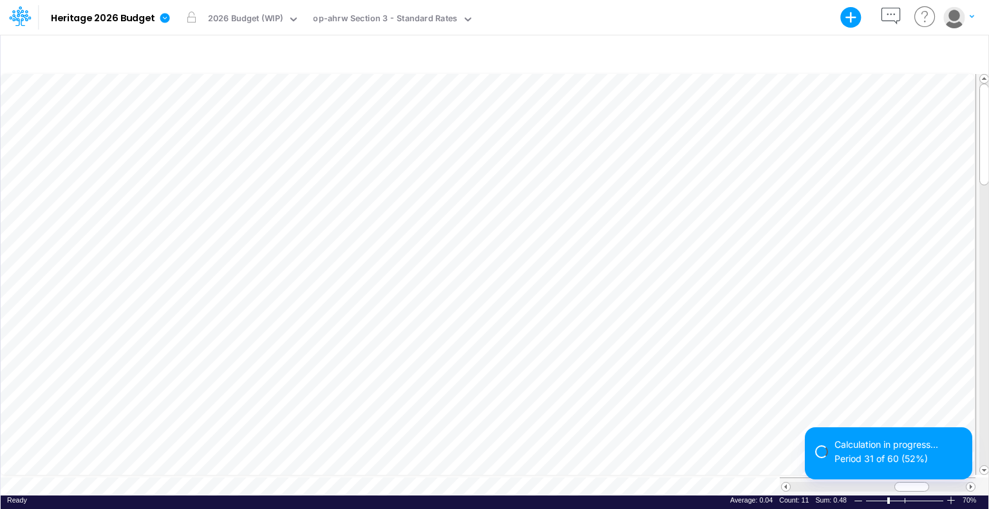
scroll to position [6, 1]
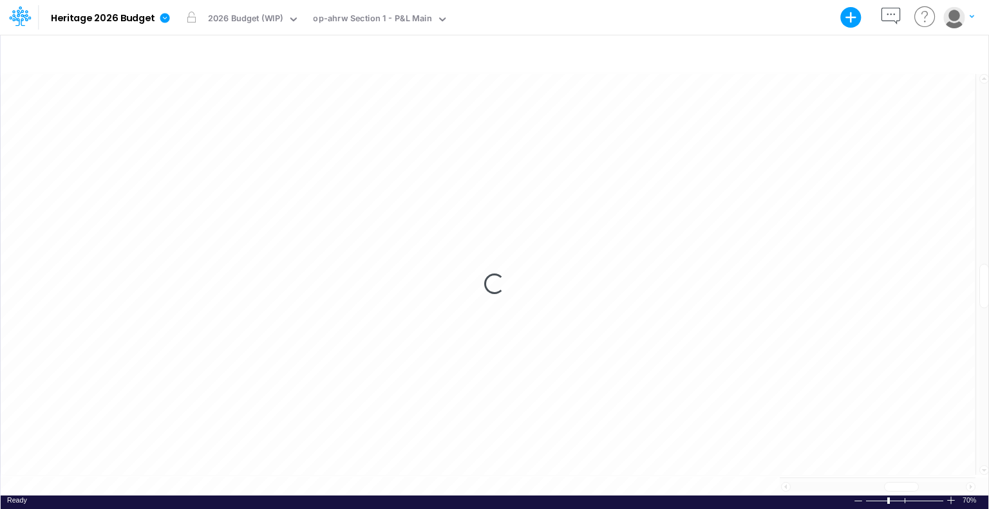
scroll to position [6, 1]
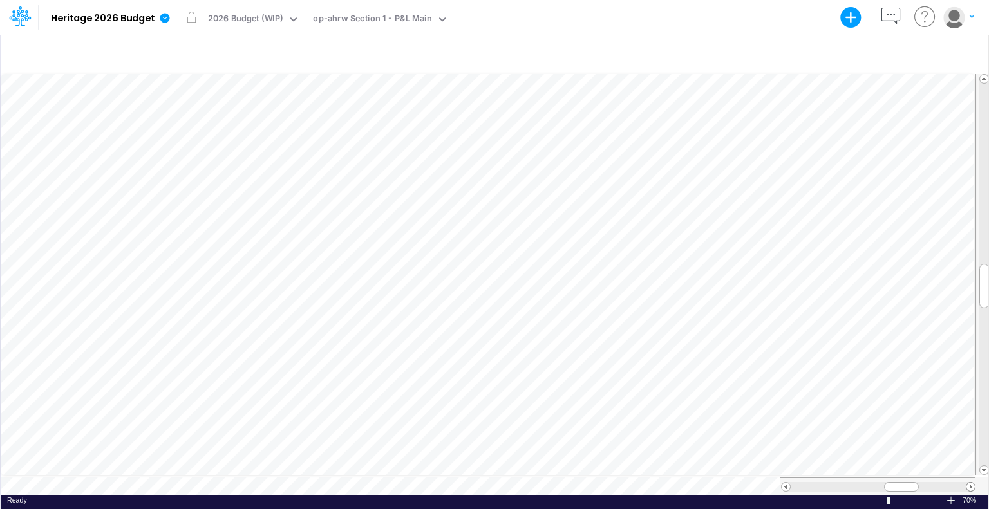
click at [971, 483] on span at bounding box center [971, 487] width 8 height 8
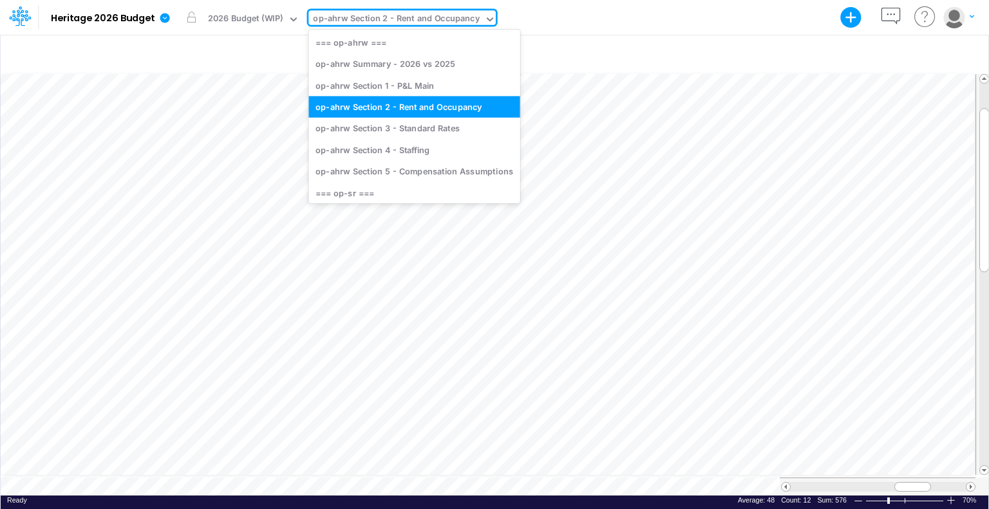
click at [407, 15] on div "op-ahrw Section 2 - Rent and Occupancy" at bounding box center [396, 19] width 166 height 15
click at [417, 160] on div "op-ahrw Section 4 - Staffing" at bounding box center [413, 149] width 211 height 21
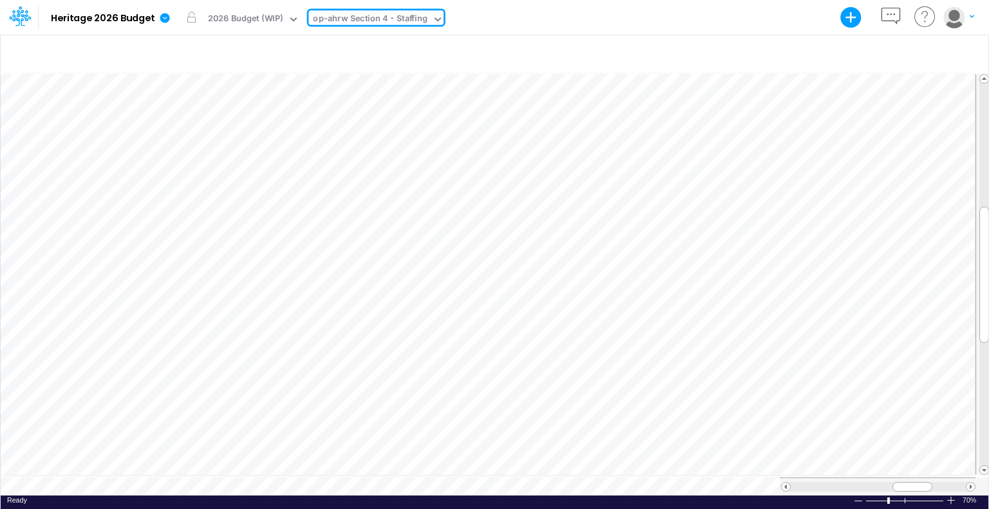
click at [407, 17] on div "op-ahrw Section 4 - Staffing" at bounding box center [370, 19] width 114 height 15
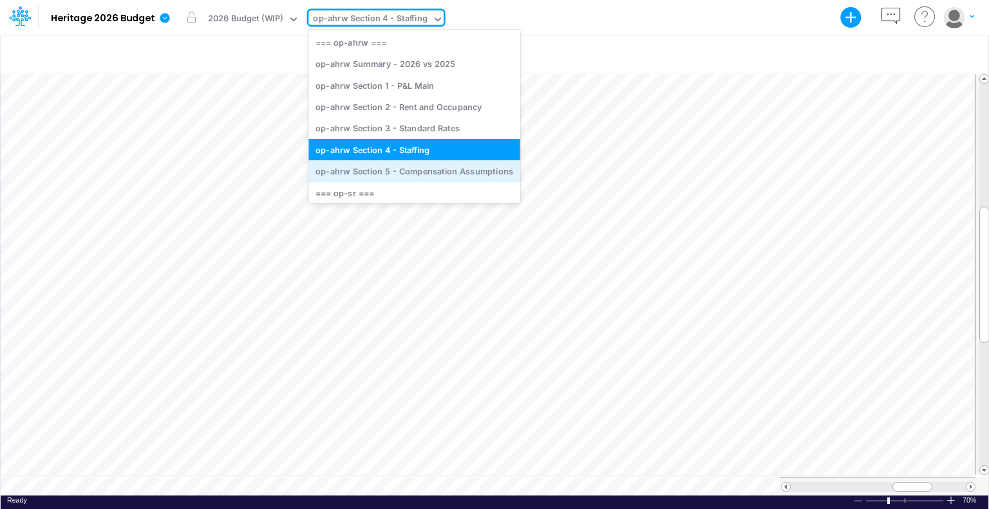
click at [406, 169] on div "op-ahrw Section 5 - Compensation Assumptions" at bounding box center [413, 171] width 211 height 21
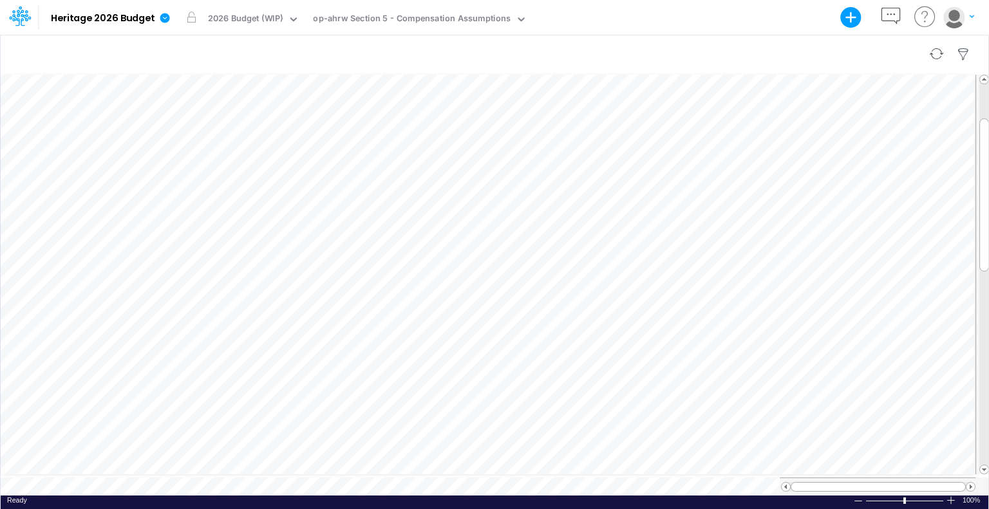
scroll to position [6, 1]
click at [785, 115] on div "5.%" at bounding box center [739, 117] width 126 height 12
drag, startPoint x: 783, startPoint y: 231, endPoint x: 790, endPoint y: 231, distance: 7.1
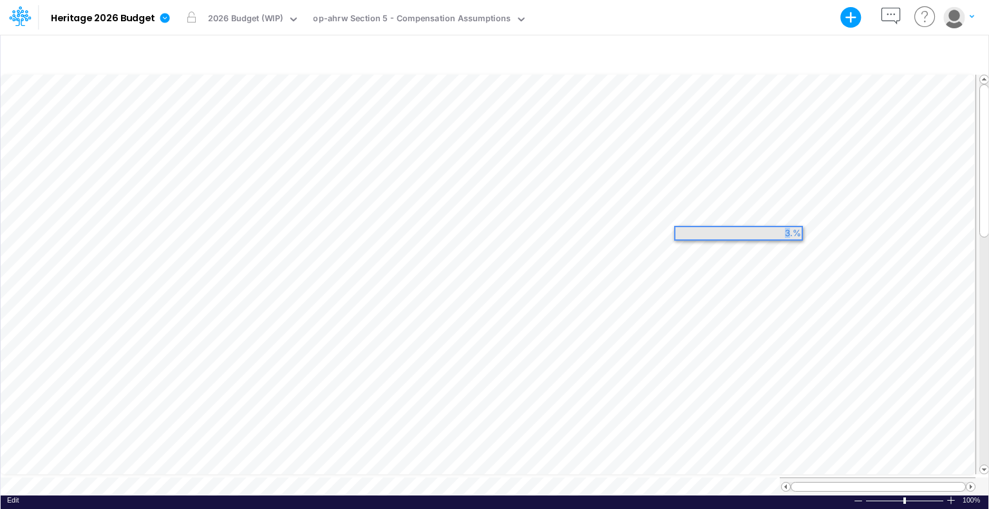
click at [790, 231] on div "3.%" at bounding box center [739, 233] width 126 height 12
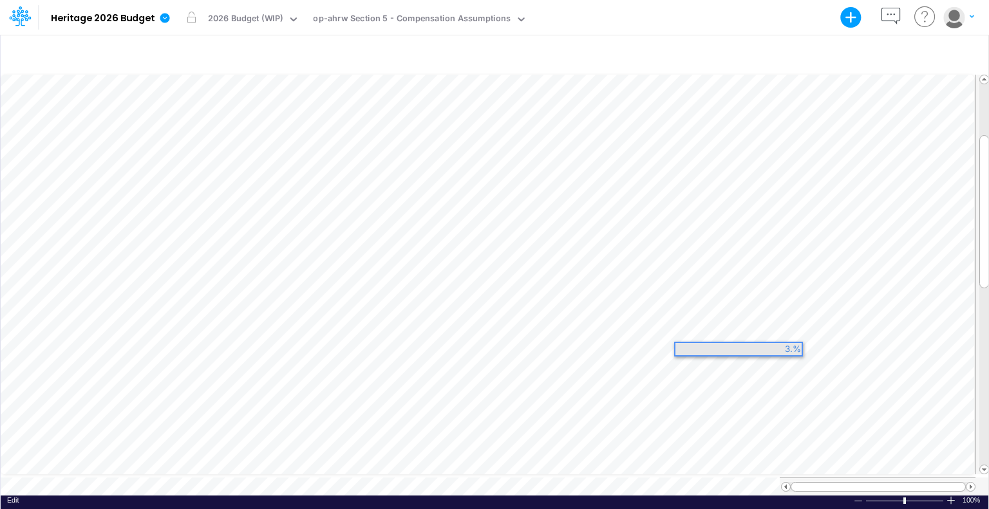
click at [786, 347] on div "3.%" at bounding box center [739, 349] width 126 height 12
drag, startPoint x: 788, startPoint y: 347, endPoint x: 778, endPoint y: 345, distance: 10.5
click at [778, 345] on div "3.%" at bounding box center [739, 349] width 126 height 12
click at [790, 359] on div "5.%" at bounding box center [739, 362] width 126 height 12
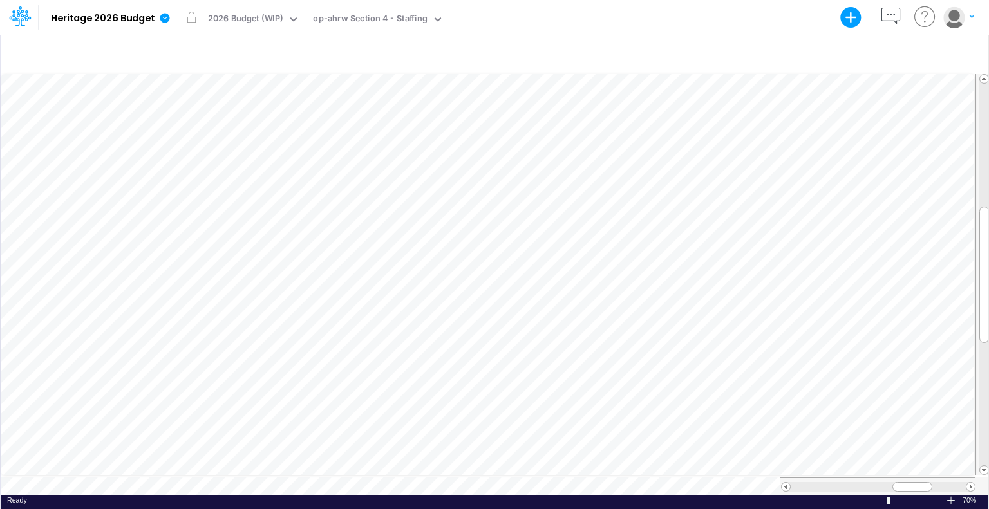
scroll to position [6, 1]
click at [971, 483] on span at bounding box center [971, 487] width 8 height 8
click at [788, 483] on span at bounding box center [786, 487] width 8 height 8
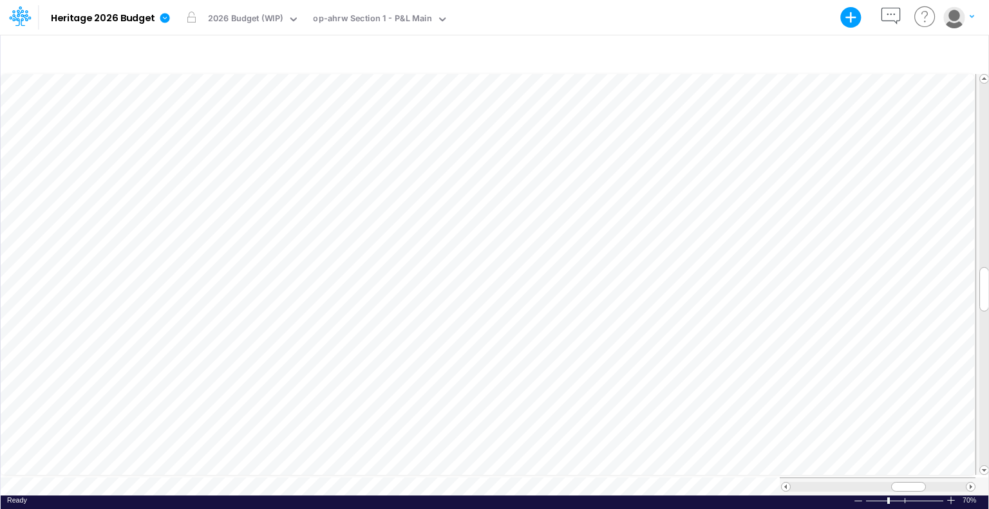
scroll to position [6, 1]
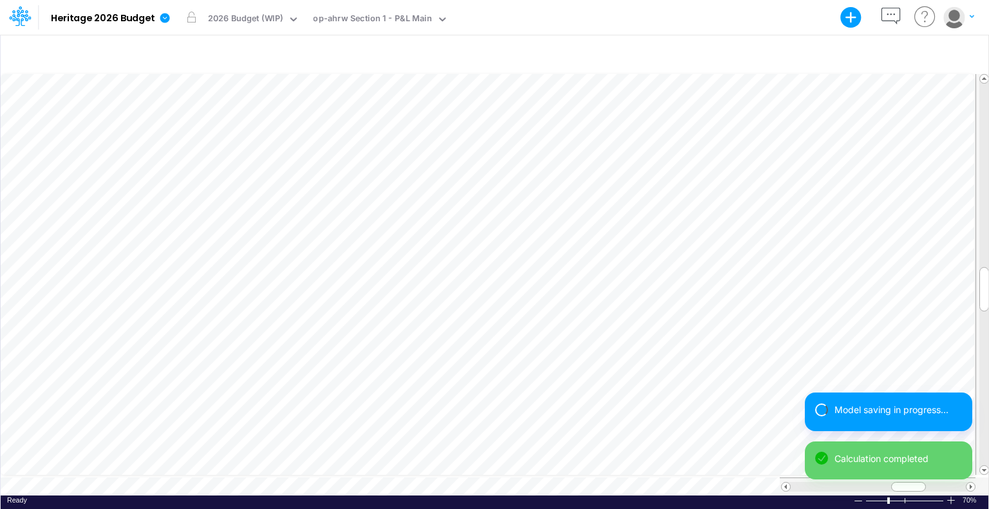
scroll to position [6, 1]
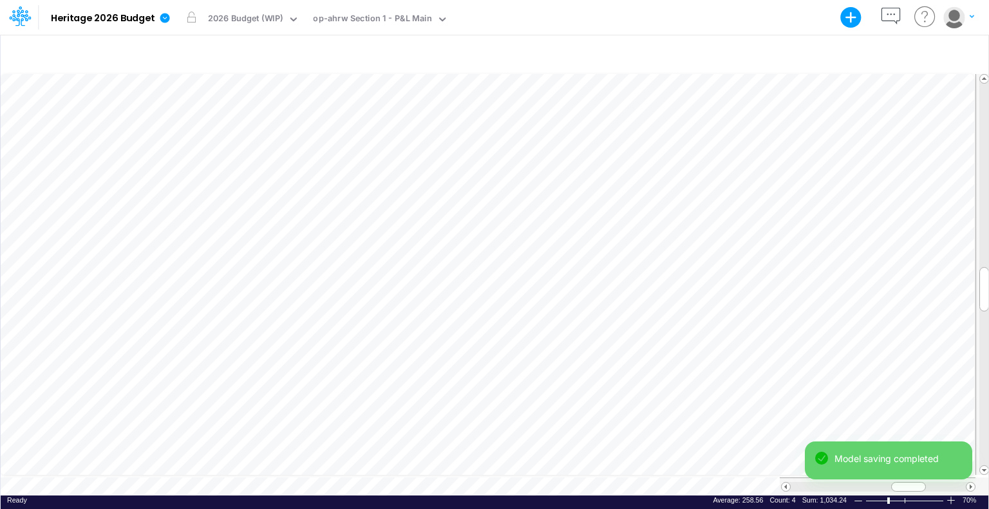
scroll to position [6, 1]
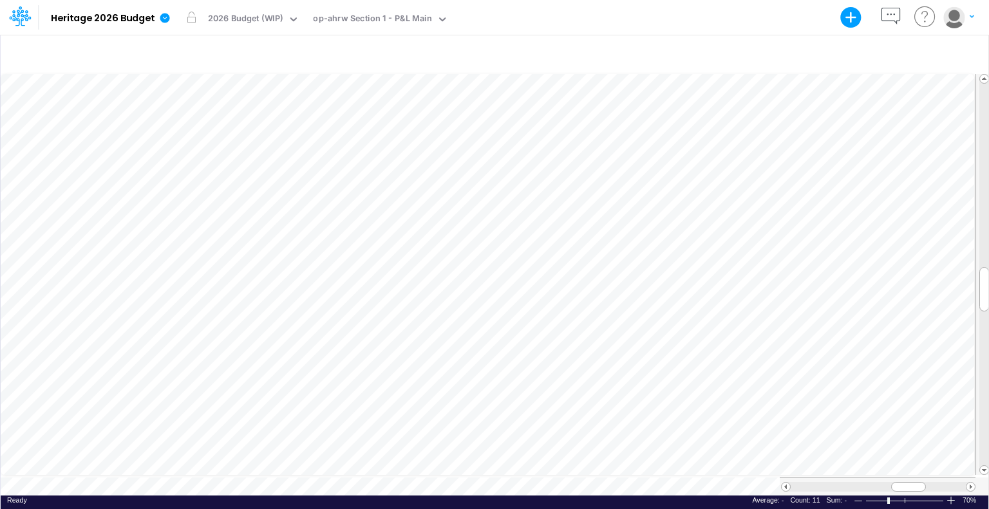
click at [974, 363] on td at bounding box center [488, 275] width 975 height 406
click at [788, 483] on span at bounding box center [786, 487] width 8 height 8
click at [787, 483] on span at bounding box center [786, 487] width 8 height 8
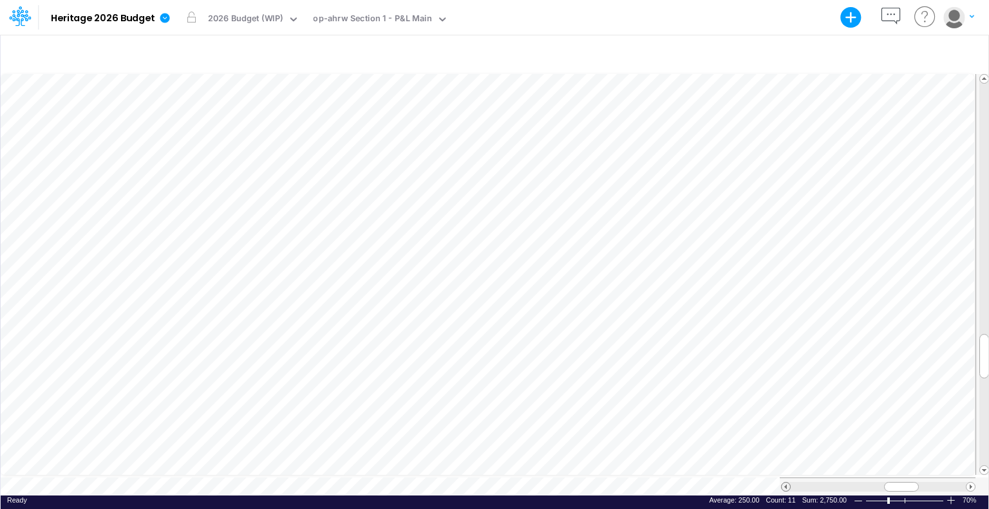
click at [787, 483] on span at bounding box center [786, 487] width 8 height 8
